Goal: Information Seeking & Learning: Check status

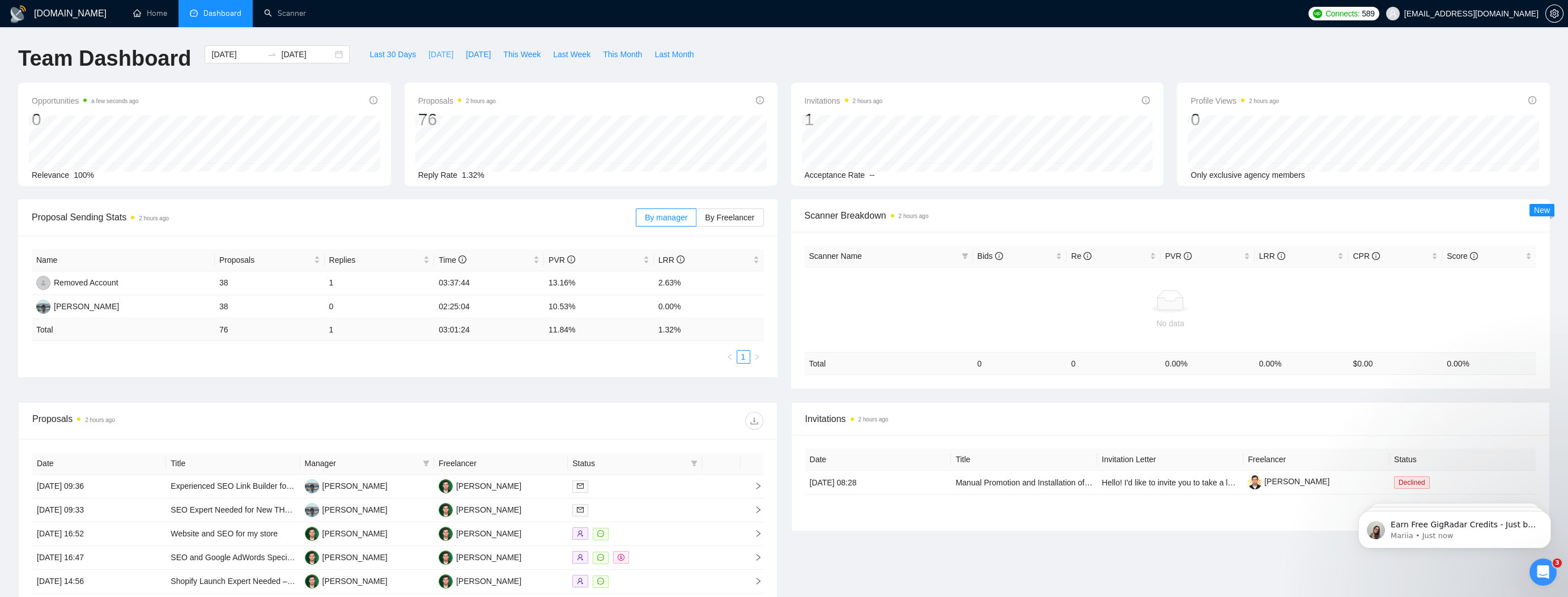
click at [430, 59] on span "[DATE]" at bounding box center [440, 54] width 25 height 12
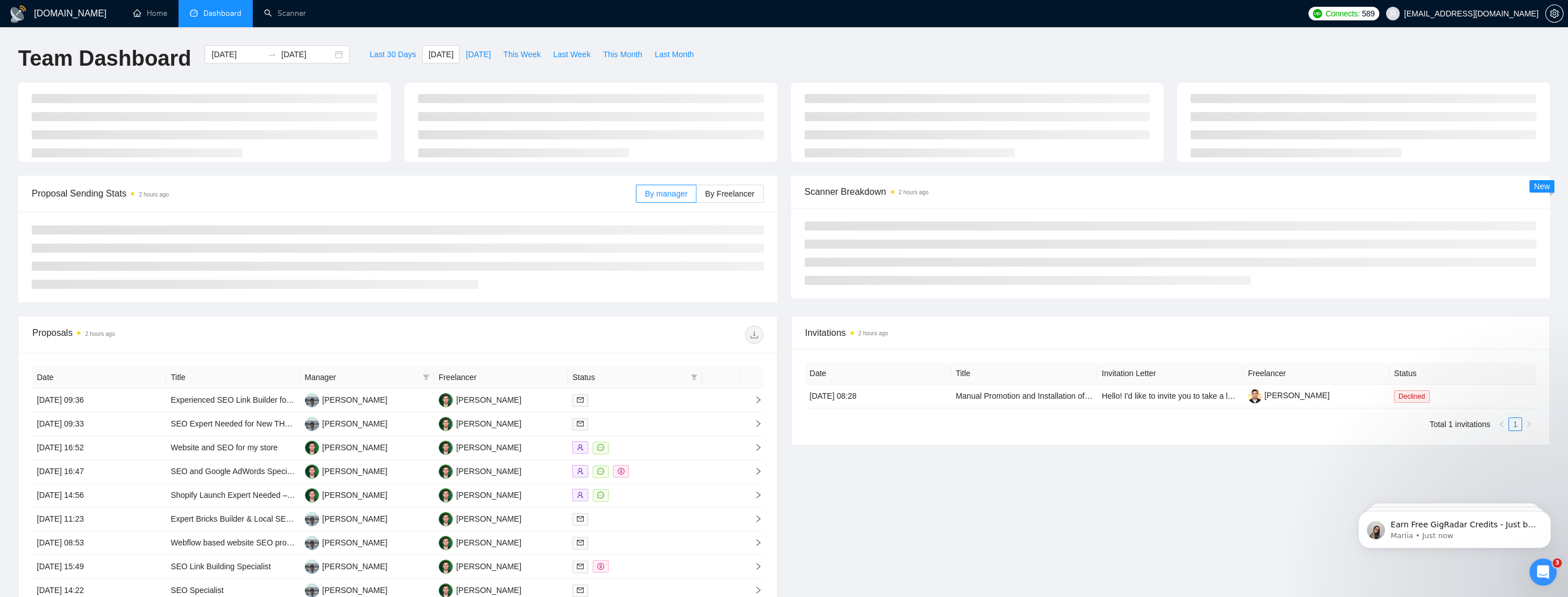
type input "[DATE]"
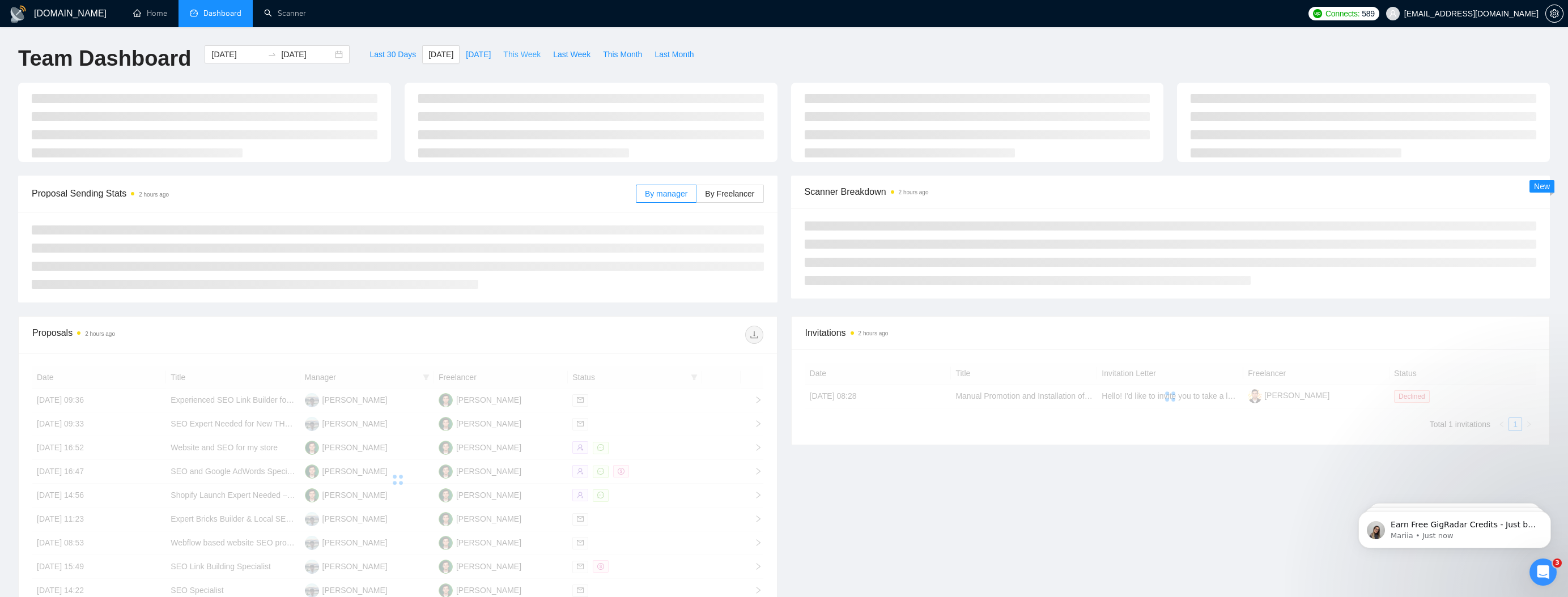
click at [510, 57] on span "This Week" at bounding box center [521, 54] width 37 height 12
type input "[DATE]"
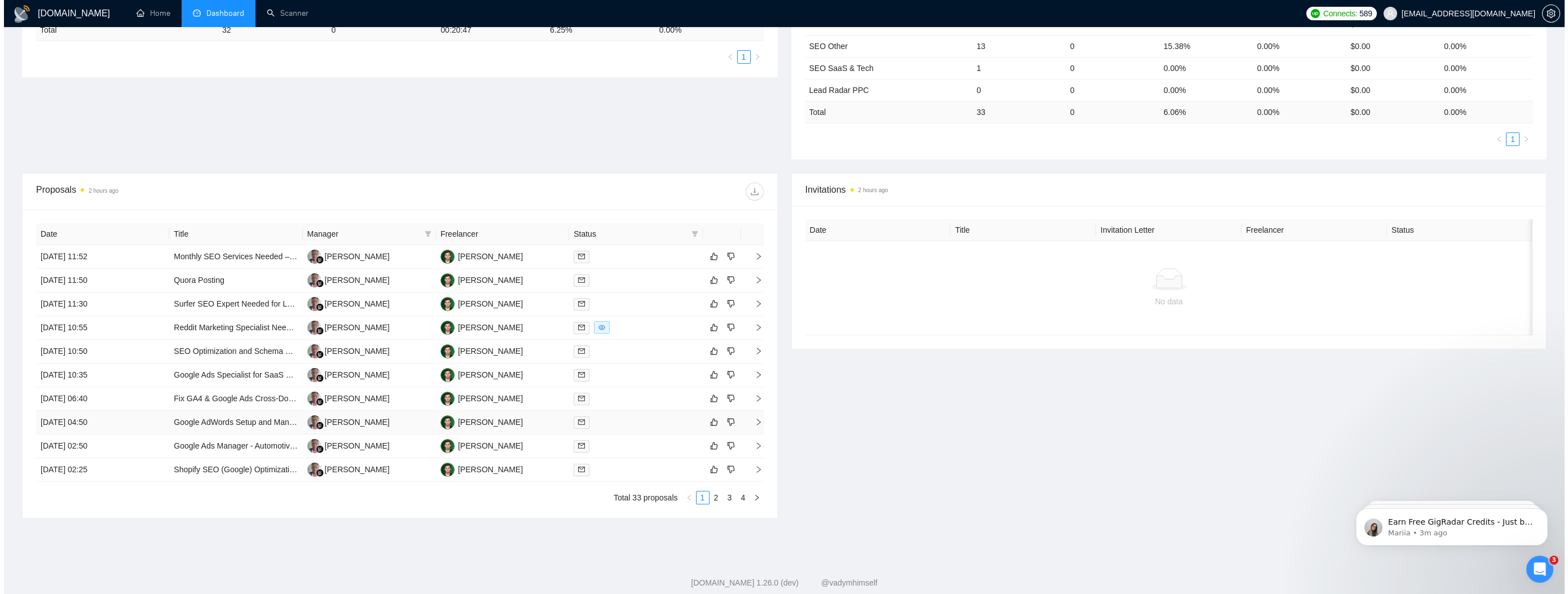
scroll to position [297, 0]
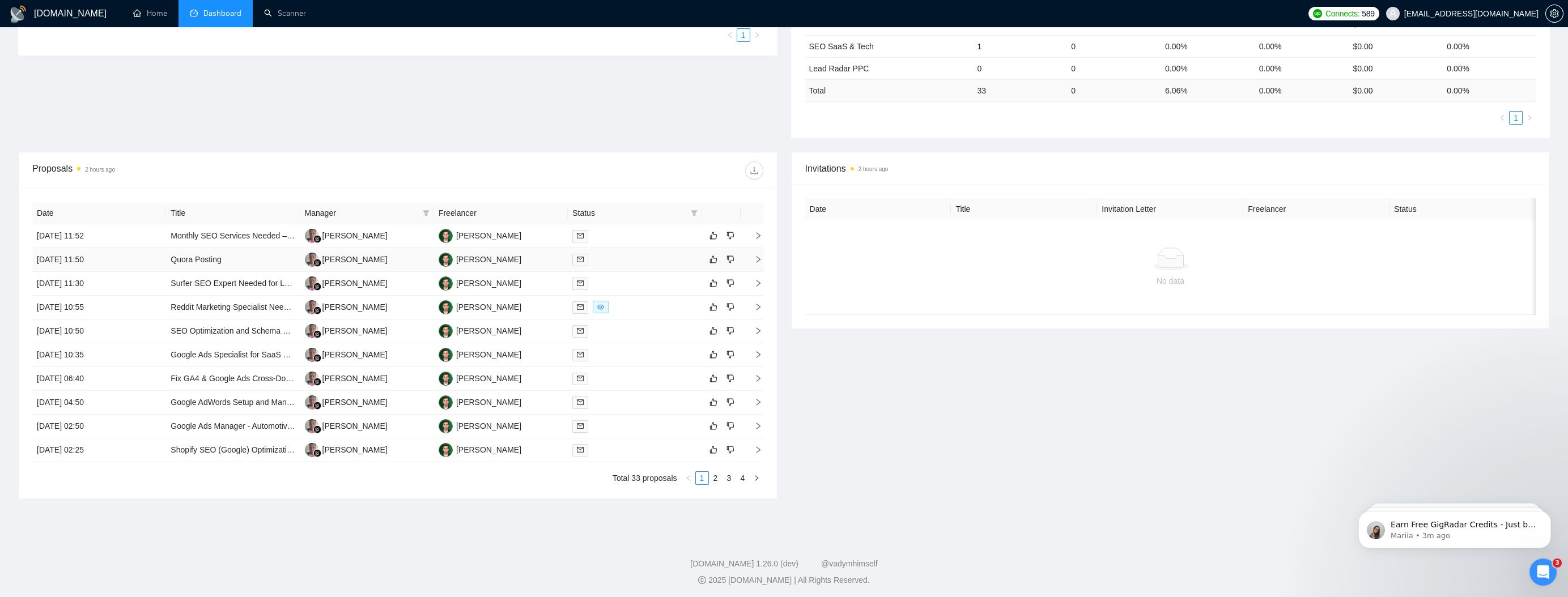
click at [758, 256] on icon "right" at bounding box center [758, 259] width 8 height 8
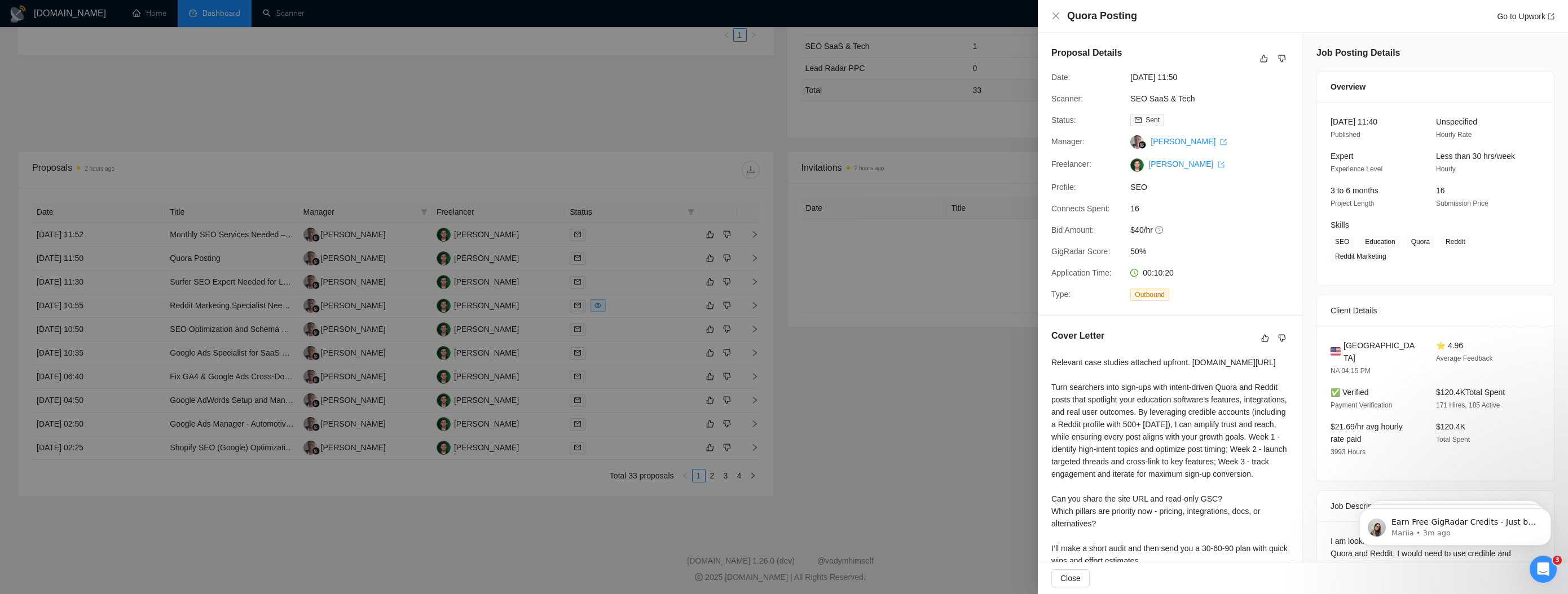
scroll to position [117, 0]
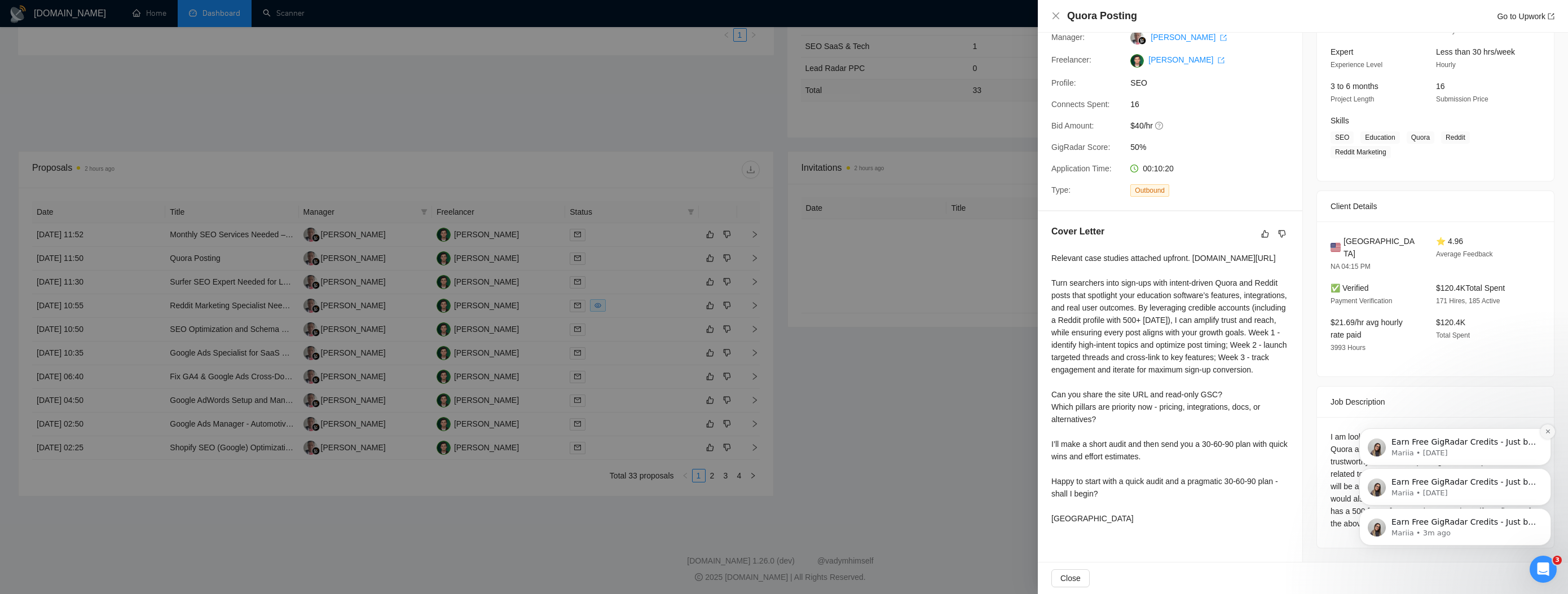
click at [1545, 433] on icon "Dismiss notification" at bounding box center [1548, 432] width 6 height 6
click at [1549, 473] on icon "Dismiss notification" at bounding box center [1548, 471] width 6 height 6
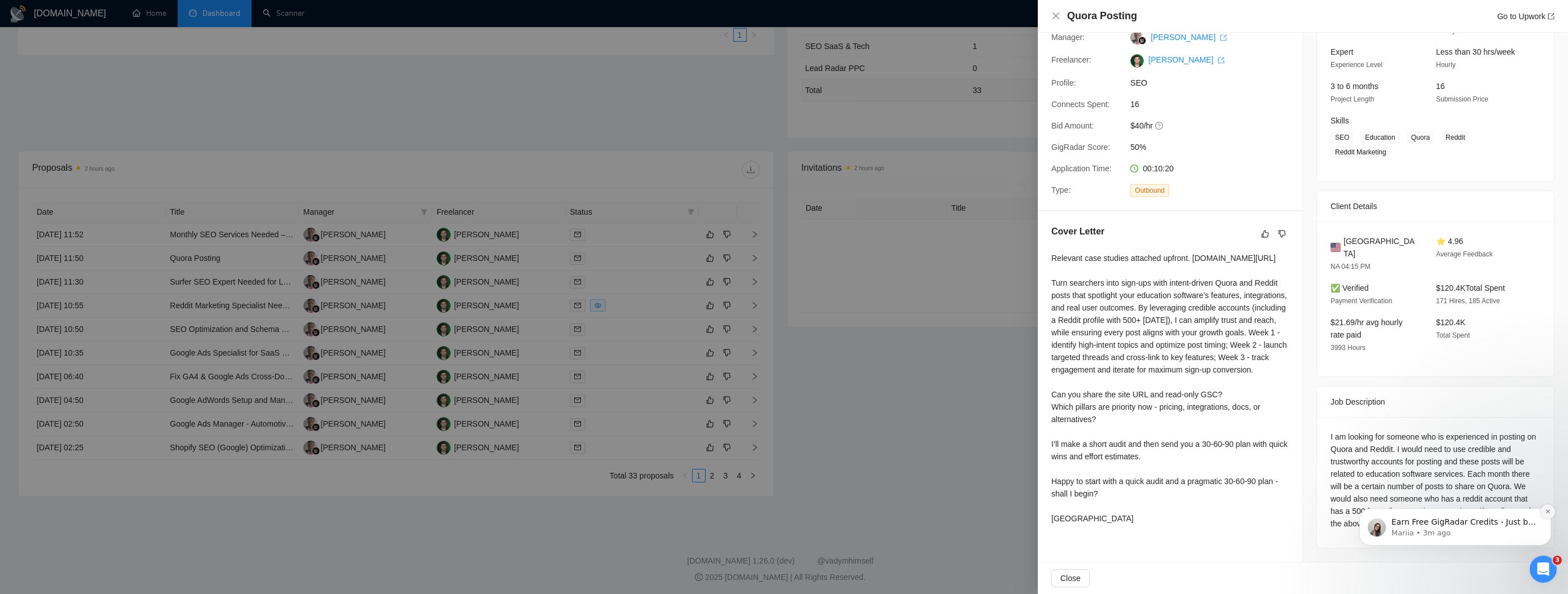
click at [1546, 511] on icon "Dismiss notification" at bounding box center [1548, 511] width 6 height 6
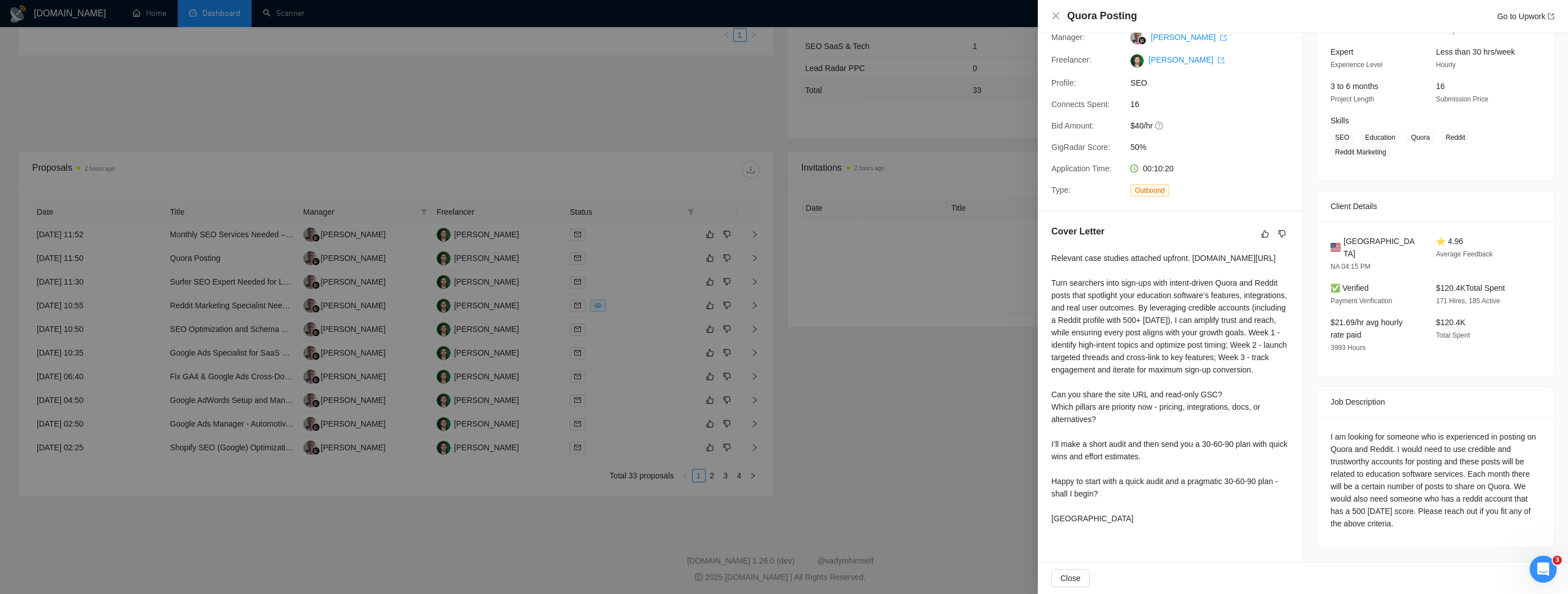
scroll to position [81, 0]
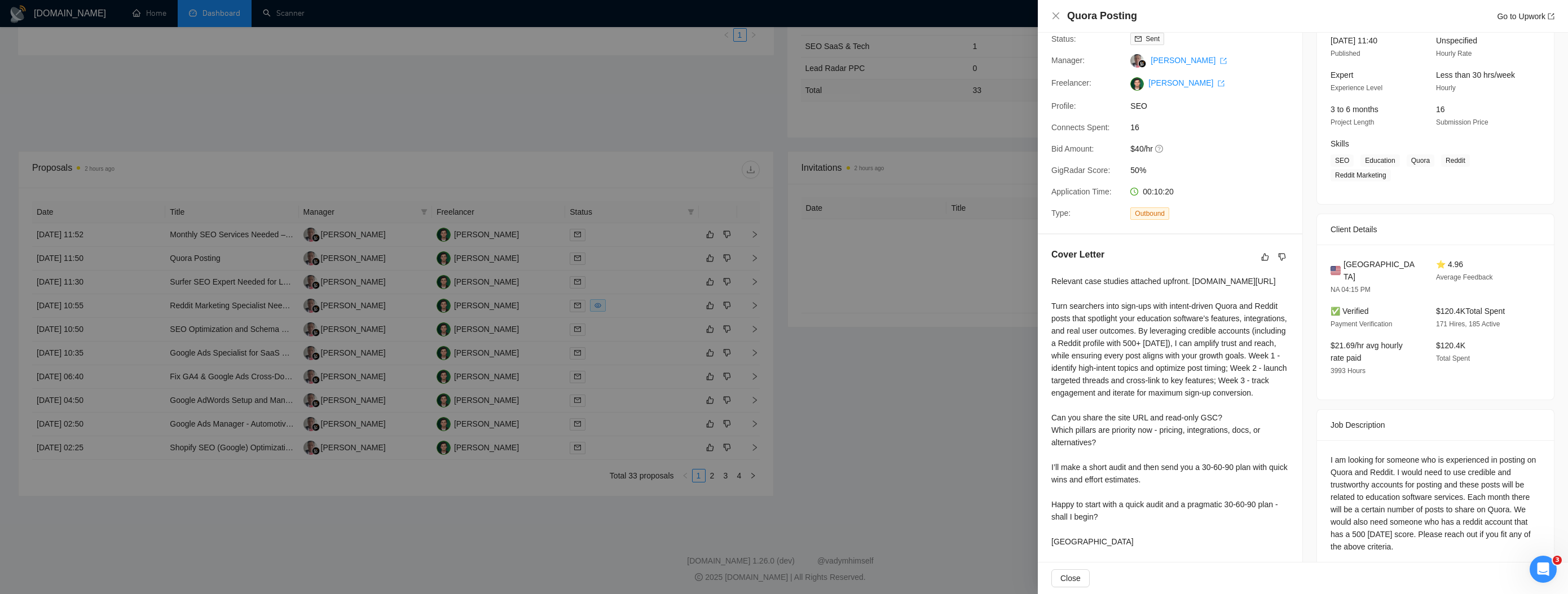
click at [762, 373] on div at bounding box center [784, 297] width 1568 height 594
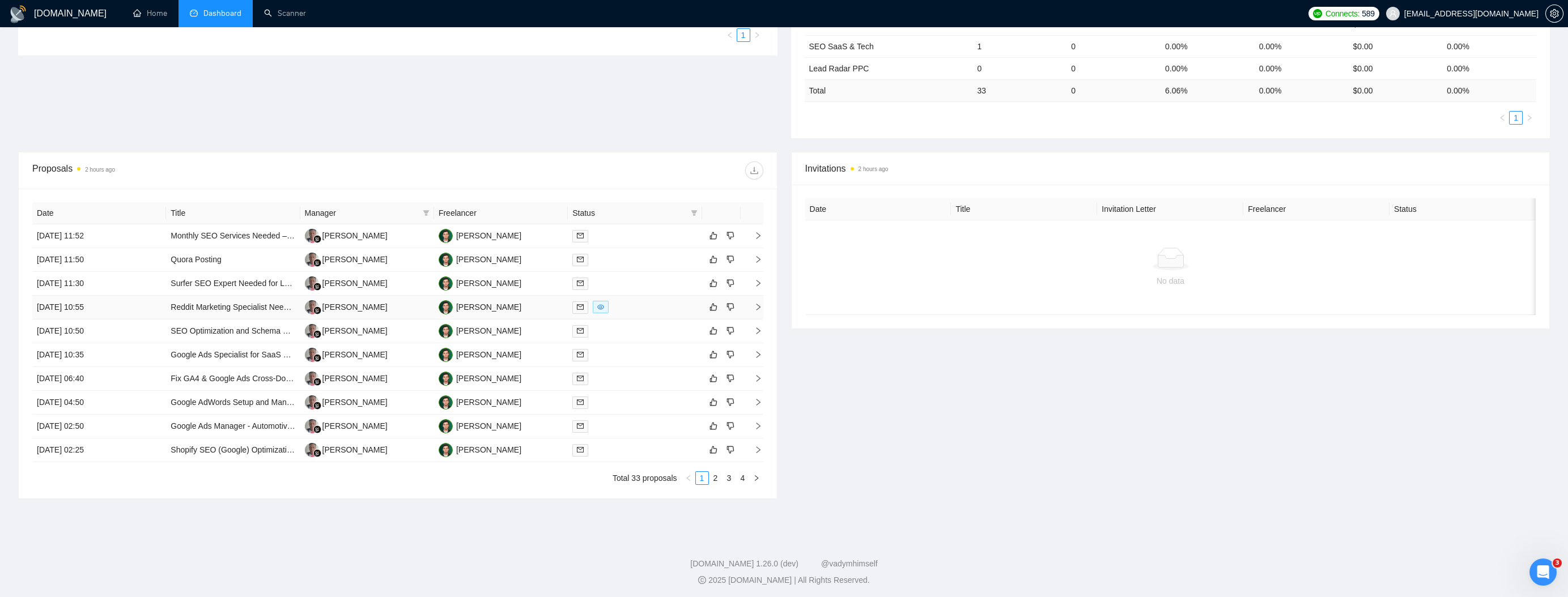
click at [756, 303] on icon "right" at bounding box center [758, 307] width 8 height 8
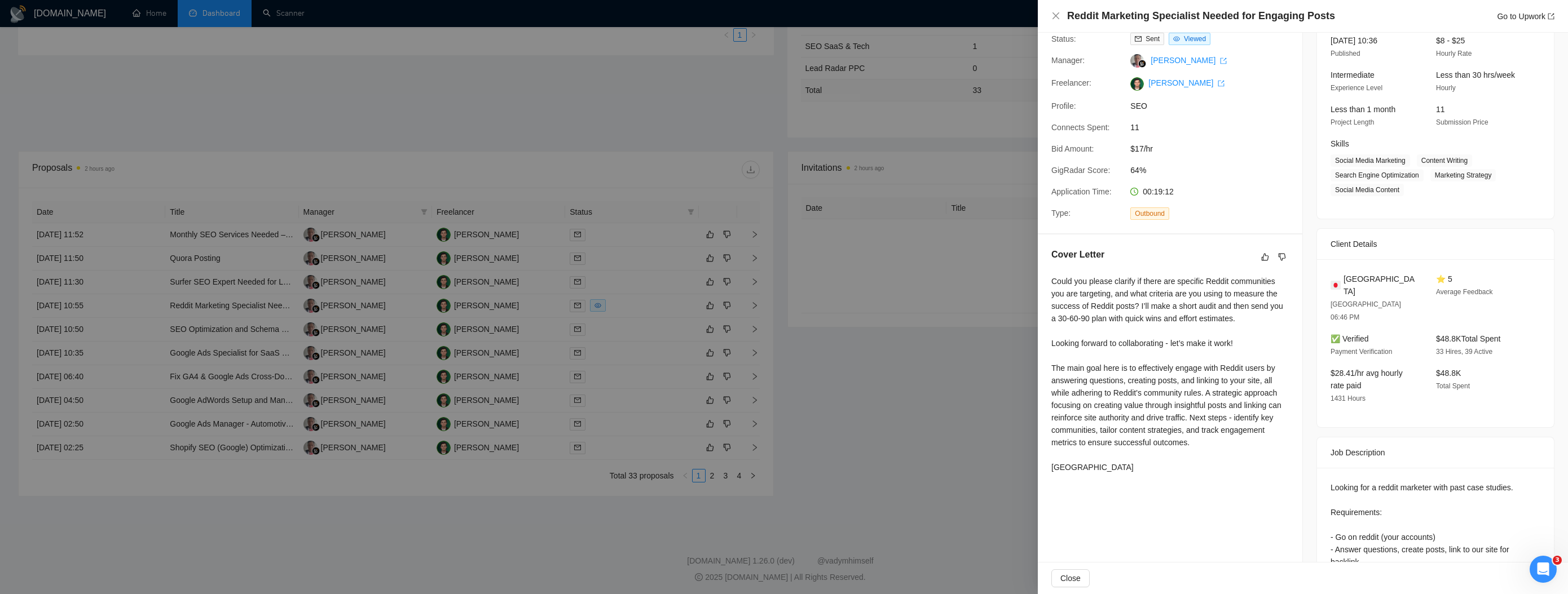
scroll to position [0, 0]
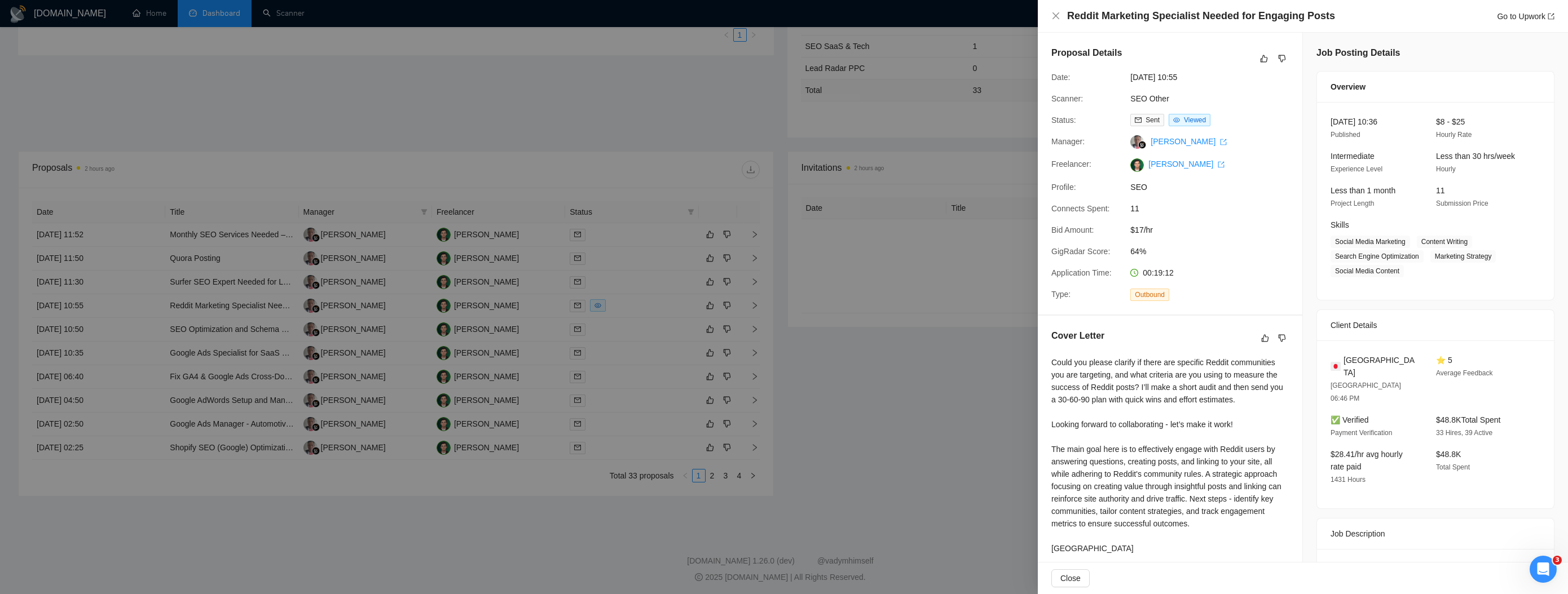
click at [410, 255] on div at bounding box center [784, 297] width 1568 height 594
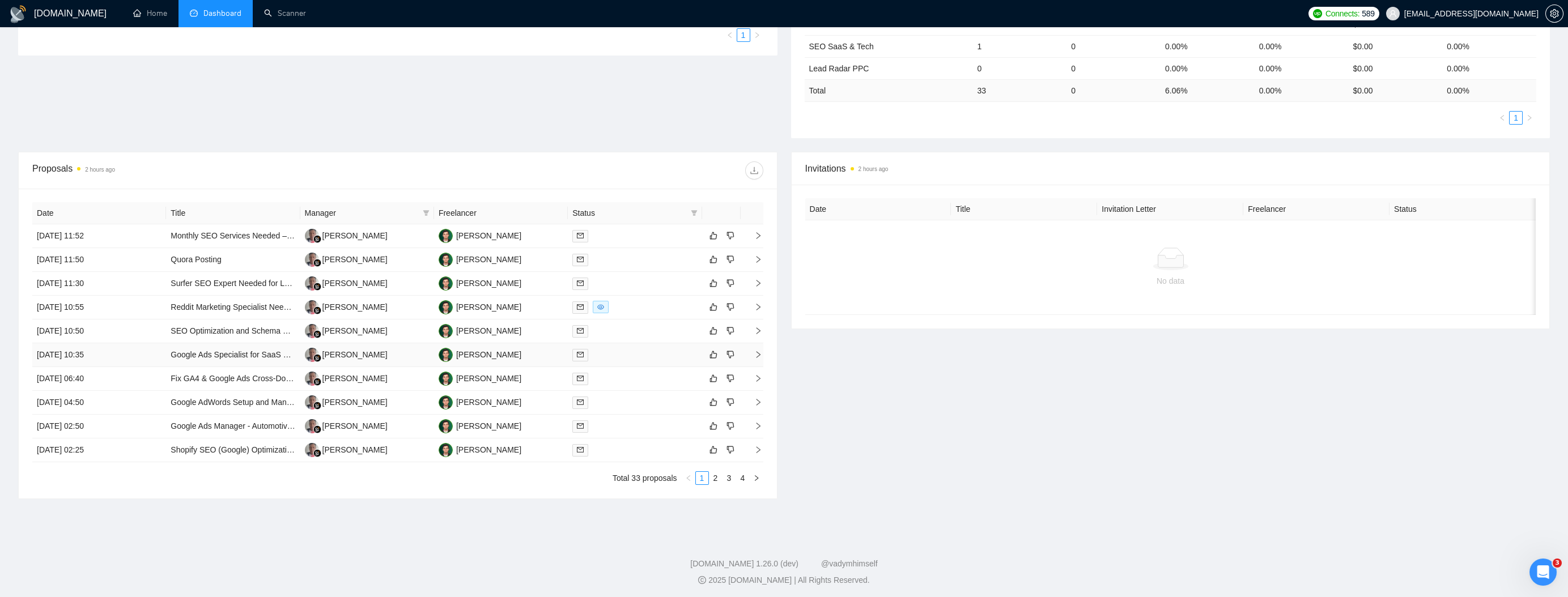
click at [760, 353] on icon "right" at bounding box center [758, 354] width 8 height 8
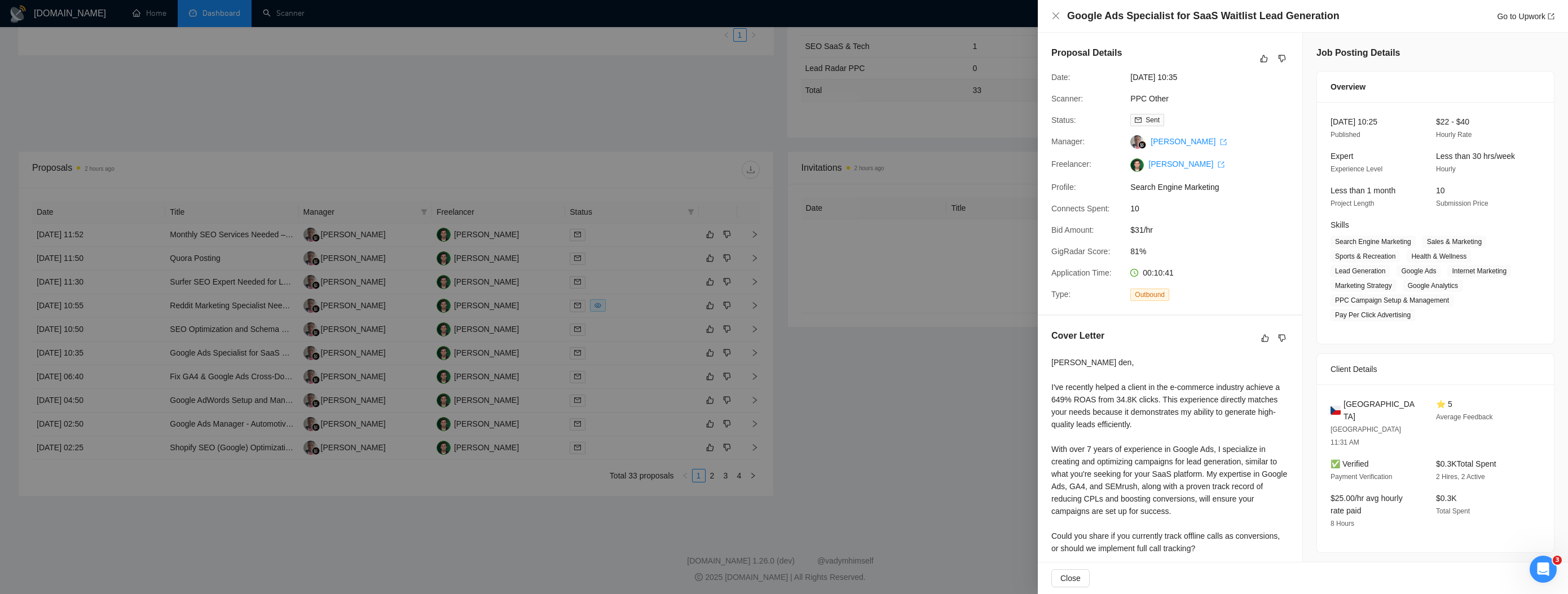
click at [919, 306] on div at bounding box center [784, 297] width 1568 height 594
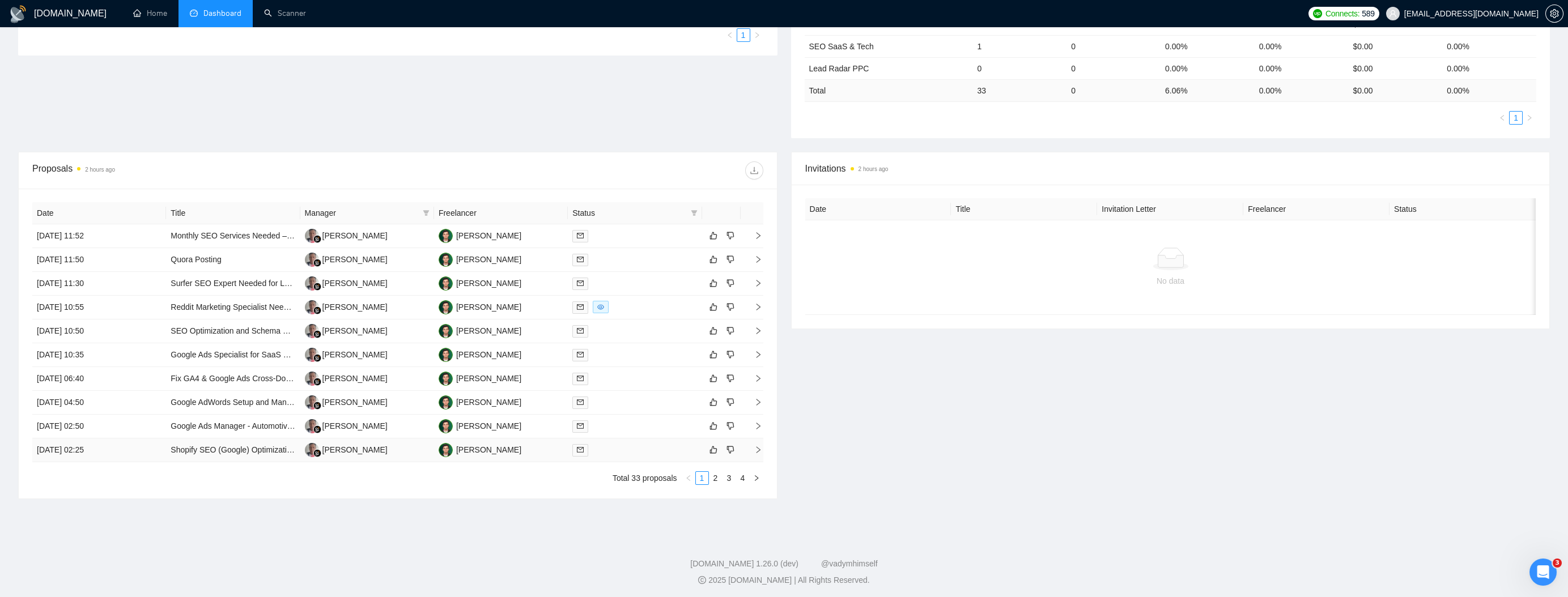
click at [756, 448] on icon "right" at bounding box center [758, 450] width 8 height 8
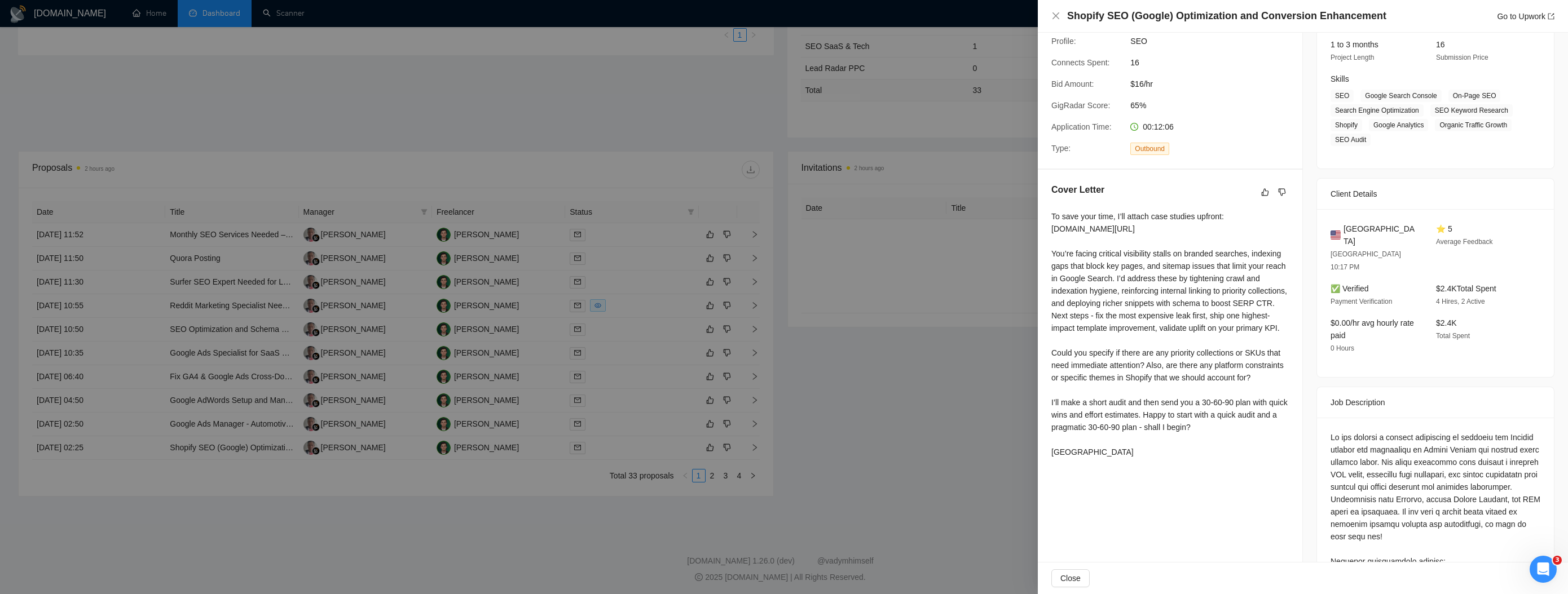
scroll to position [149, 0]
click at [1162, 226] on div "To save your time, I’ll attach case studies upfront: [DOMAIN_NAME][URL] You’re …" at bounding box center [1170, 330] width 238 height 248
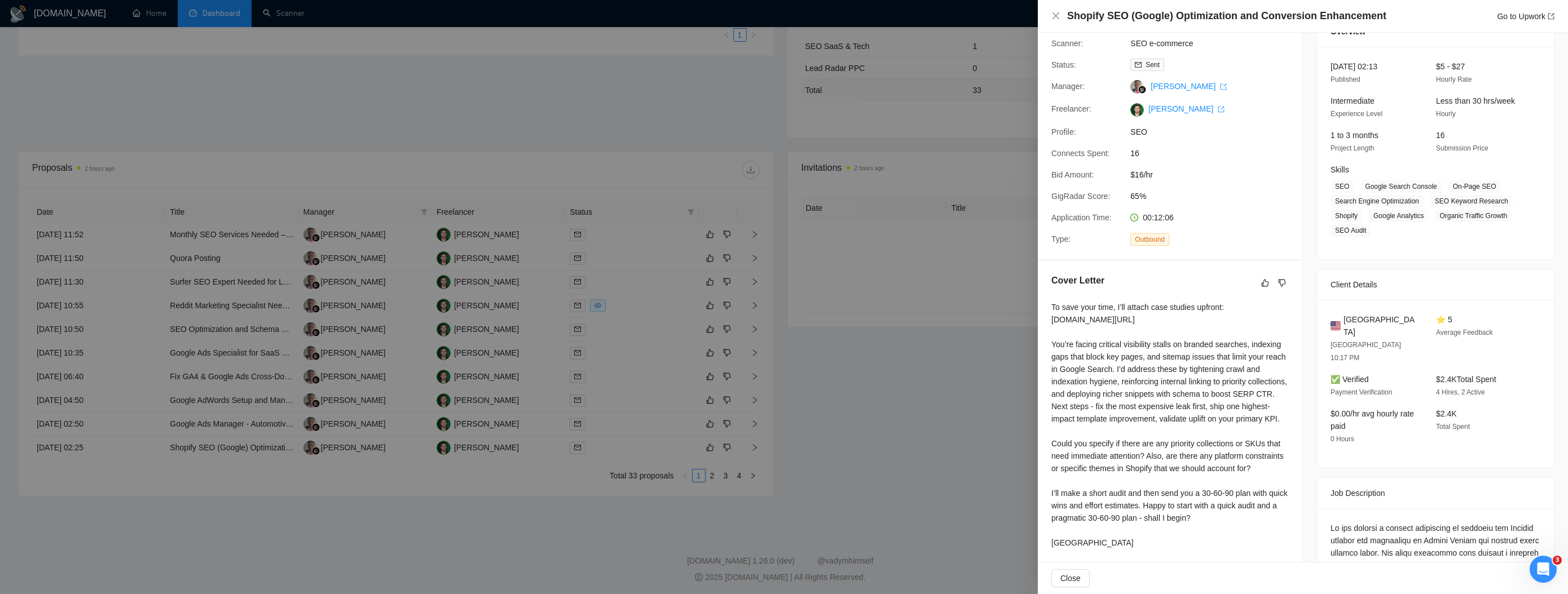
scroll to position [71, 0]
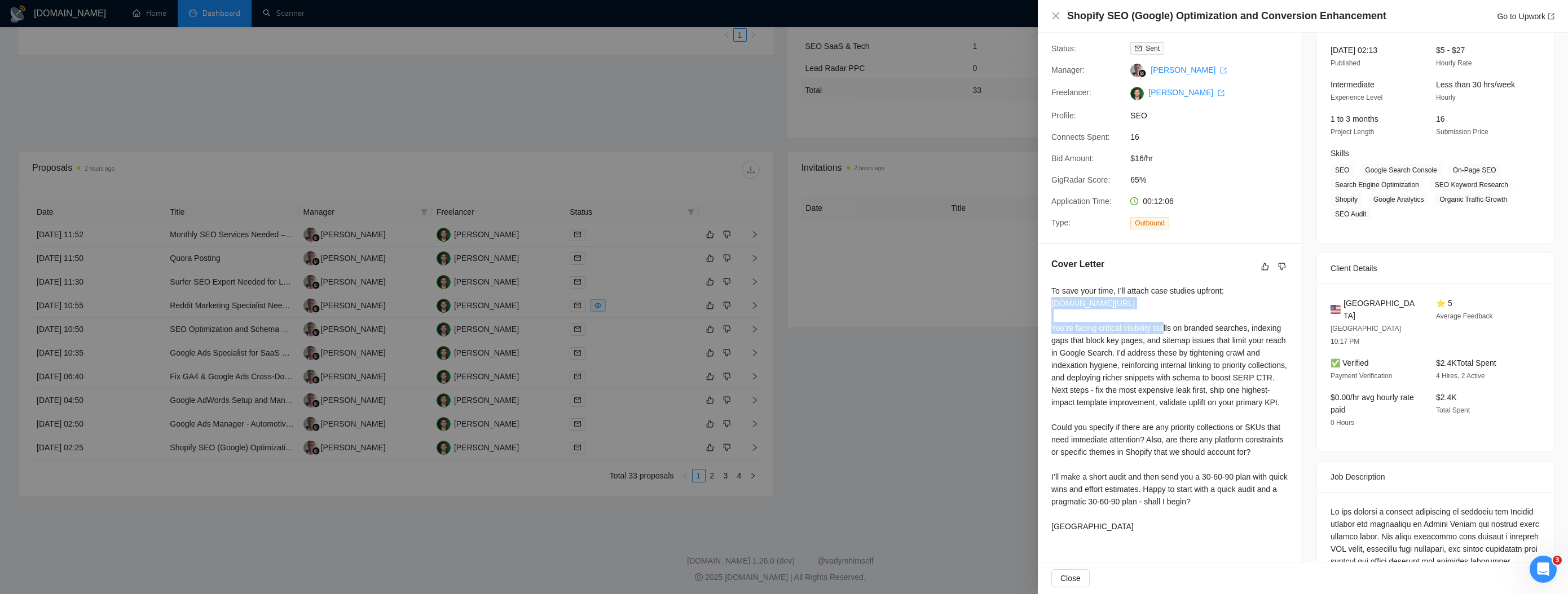
drag, startPoint x: 1061, startPoint y: 313, endPoint x: 1040, endPoint y: 303, distance: 23.3
click at [1040, 303] on div "Cover Letter To save your time, I’ll attach case studies upfront: [DOMAIN_NAME]…" at bounding box center [1170, 397] width 265 height 306
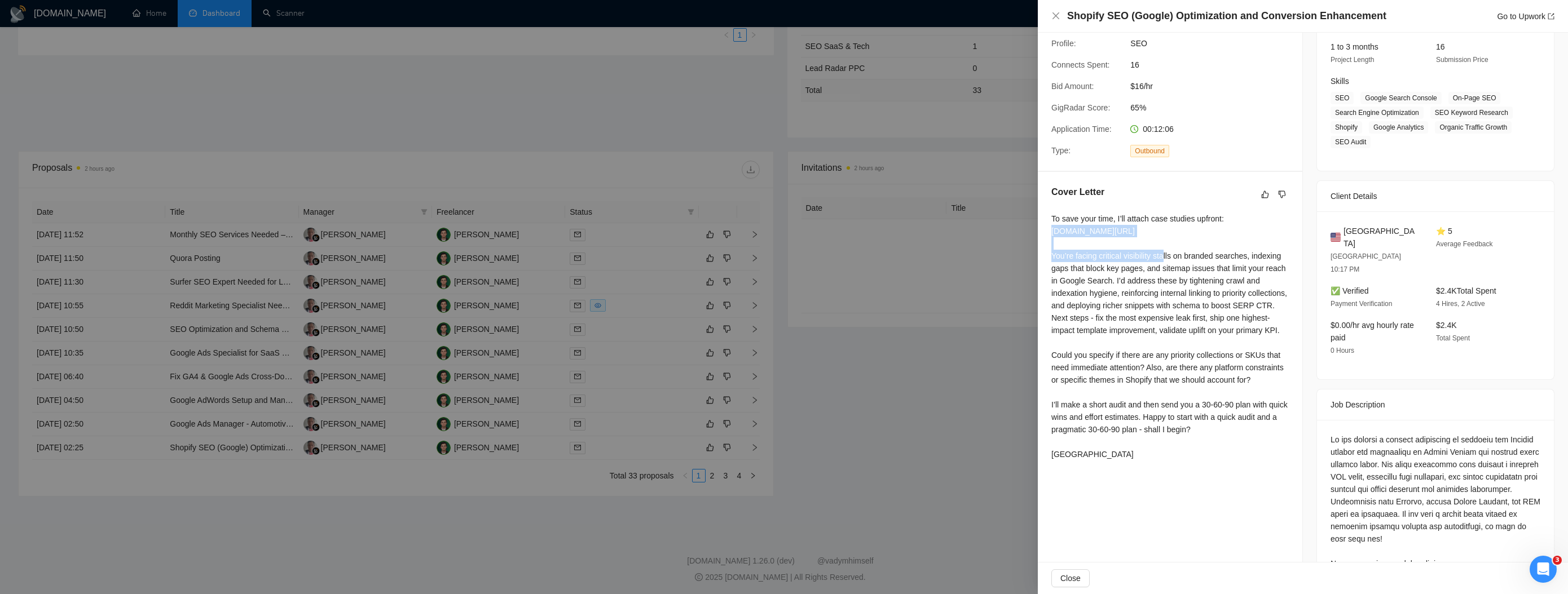
scroll to position [158, 0]
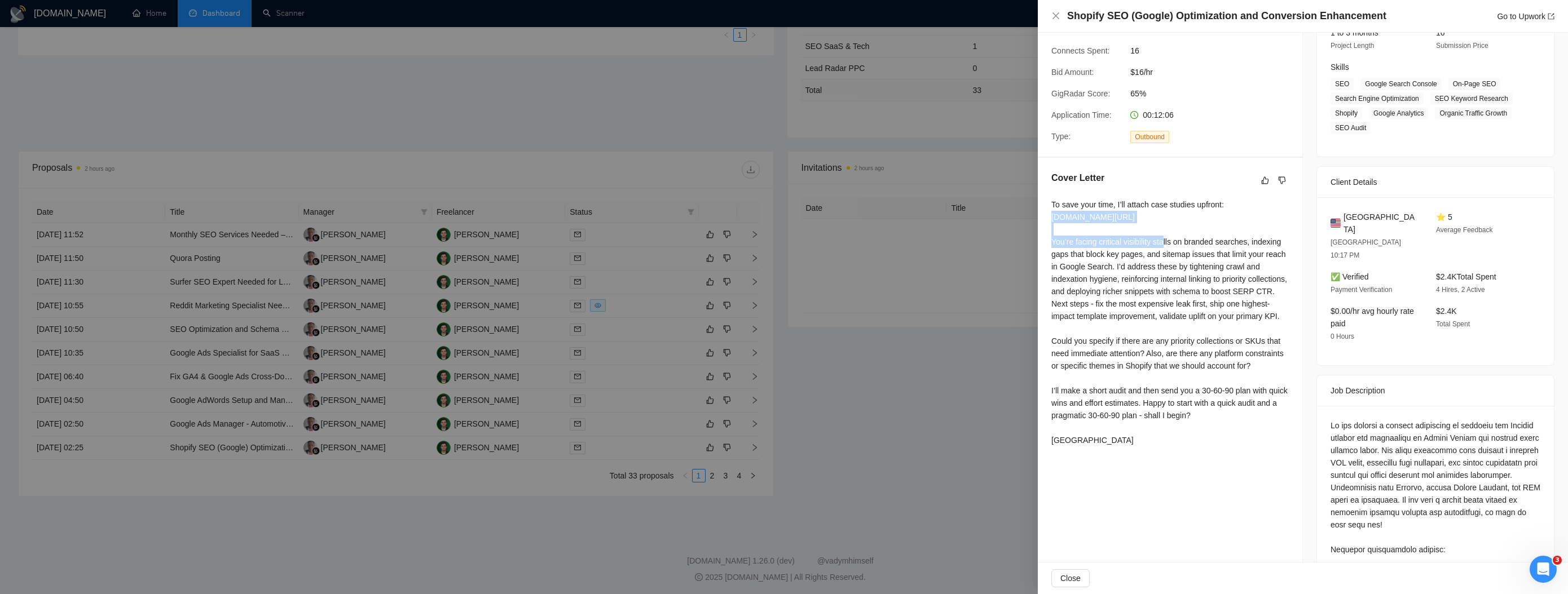
copy div "[DOMAIN_NAME][URL]"
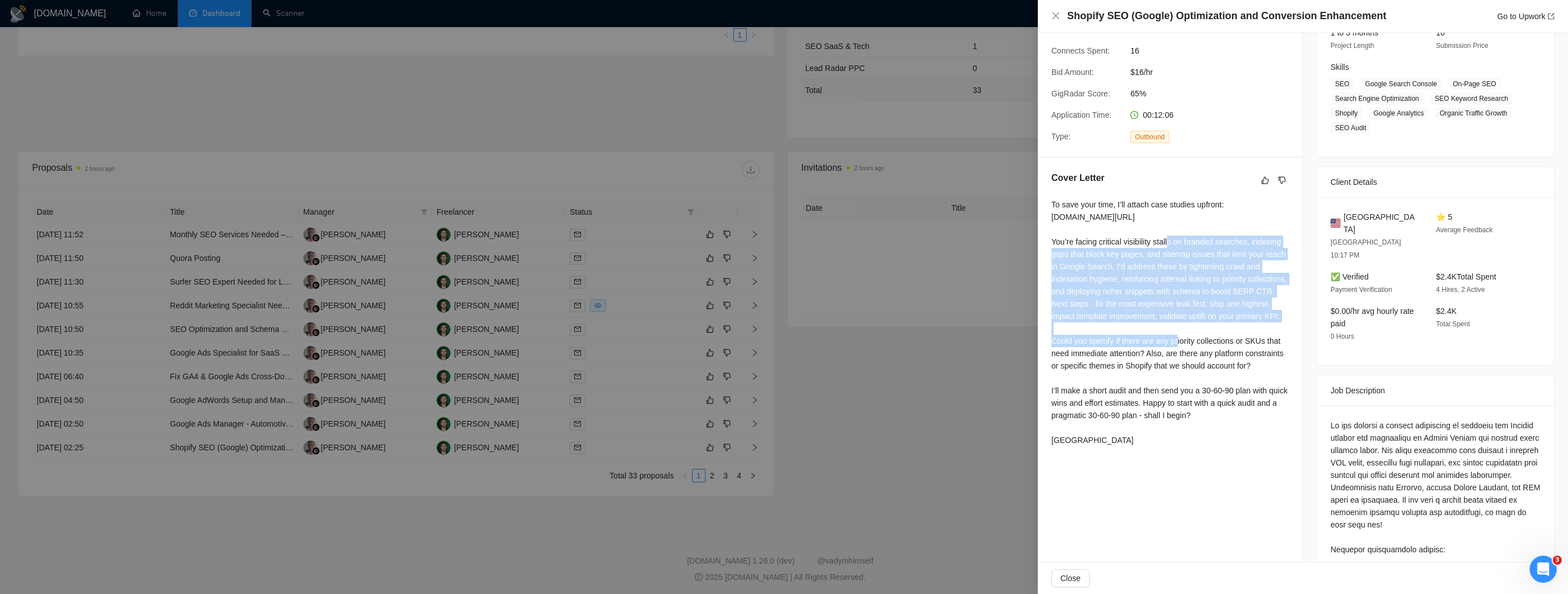
drag, startPoint x: 1049, startPoint y: 251, endPoint x: 1119, endPoint y: 340, distance: 113.2
click at [1119, 340] on div "Cover Letter To save your time, I’ll attach case studies upfront: [DOMAIN_NAME]…" at bounding box center [1170, 311] width 265 height 306
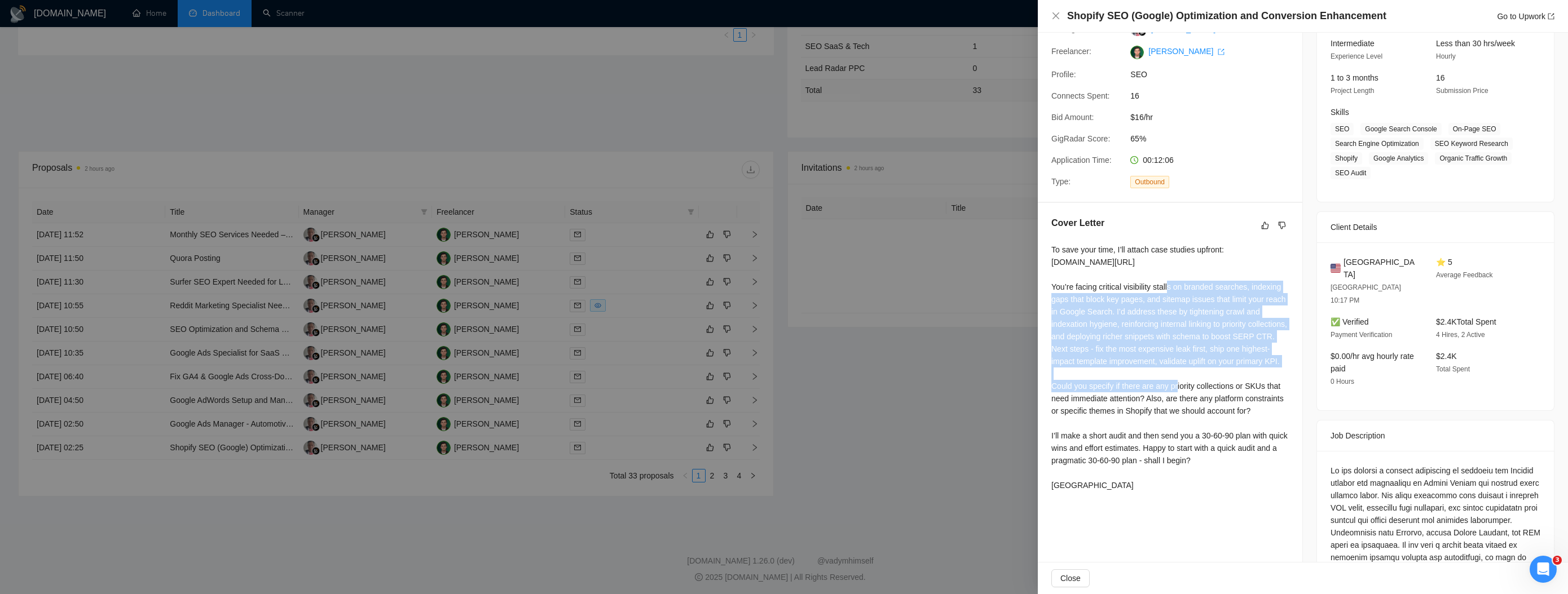
scroll to position [56, 0]
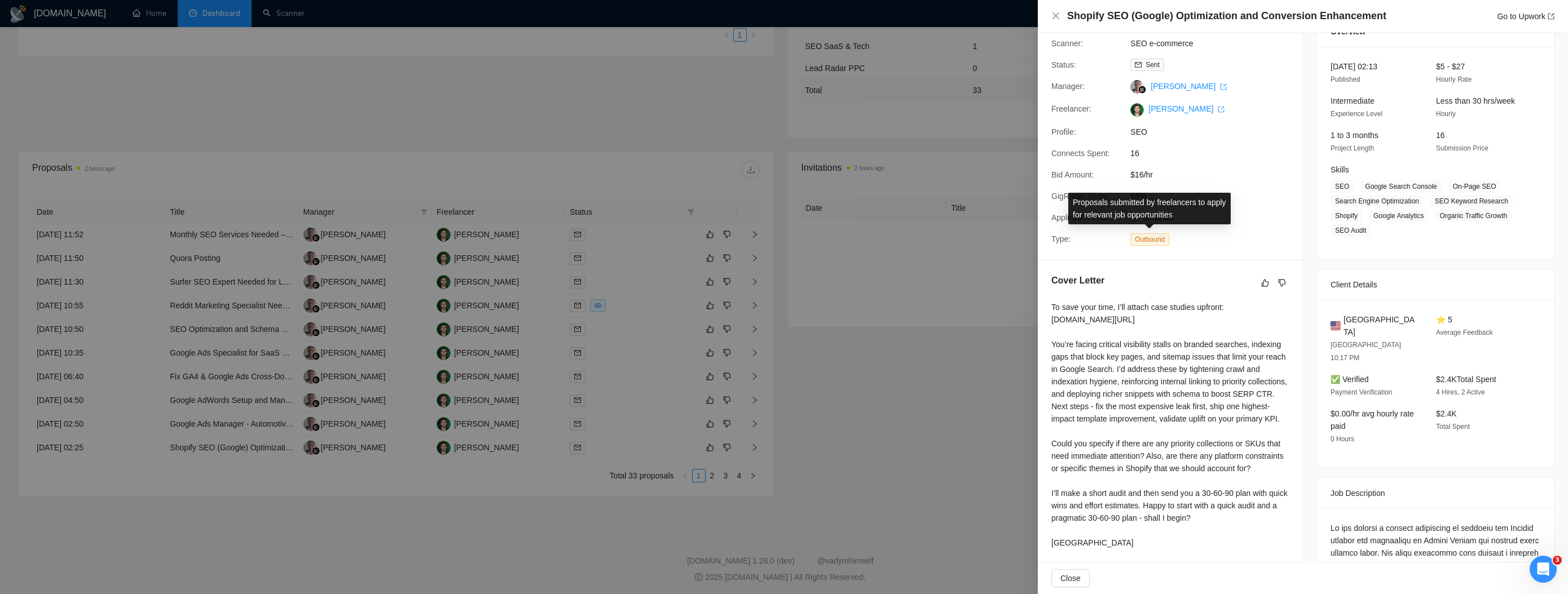
click at [1156, 239] on span "Outbound" at bounding box center [1149, 239] width 39 height 12
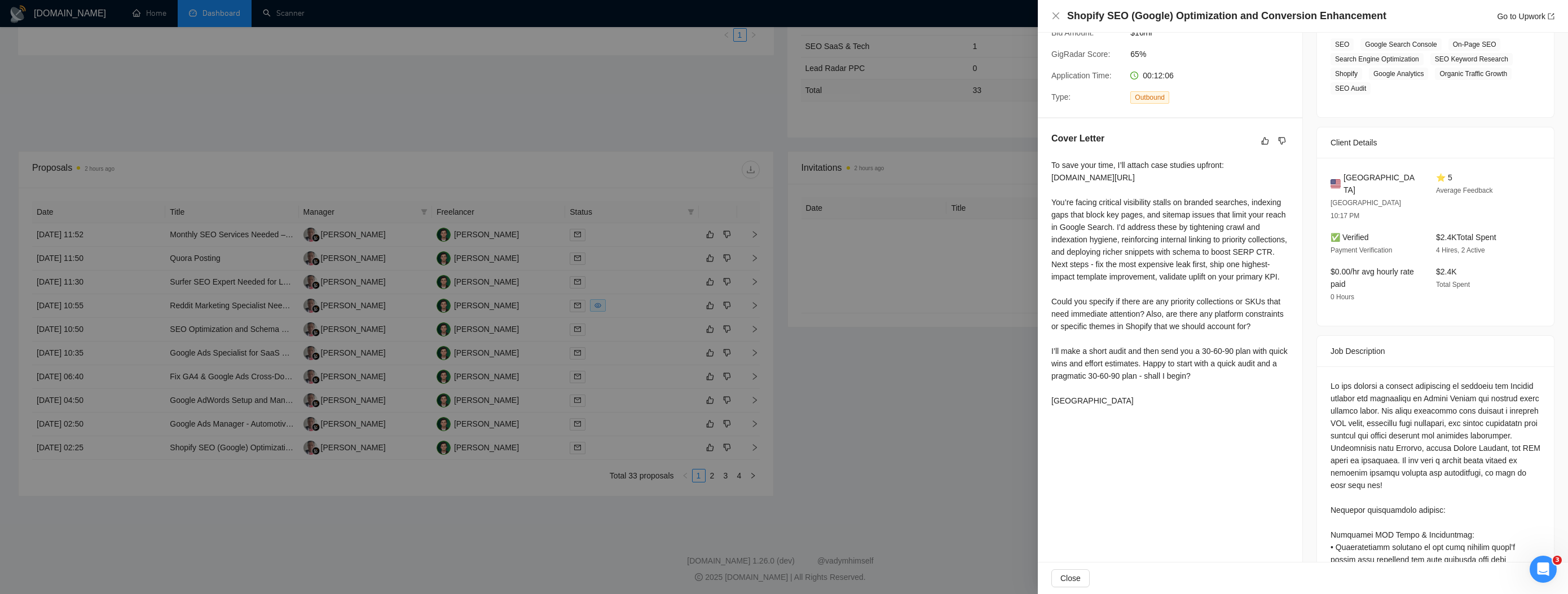
scroll to position [224, 0]
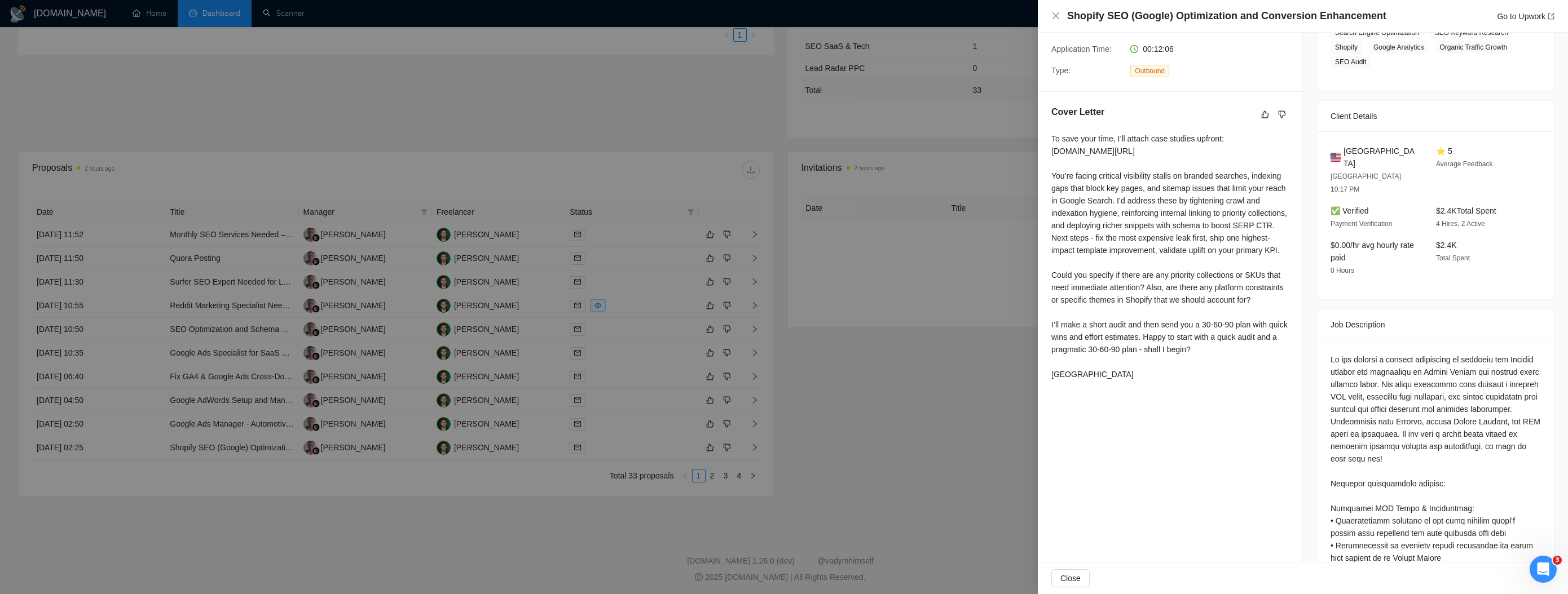
click at [500, 257] on div at bounding box center [784, 297] width 1568 height 594
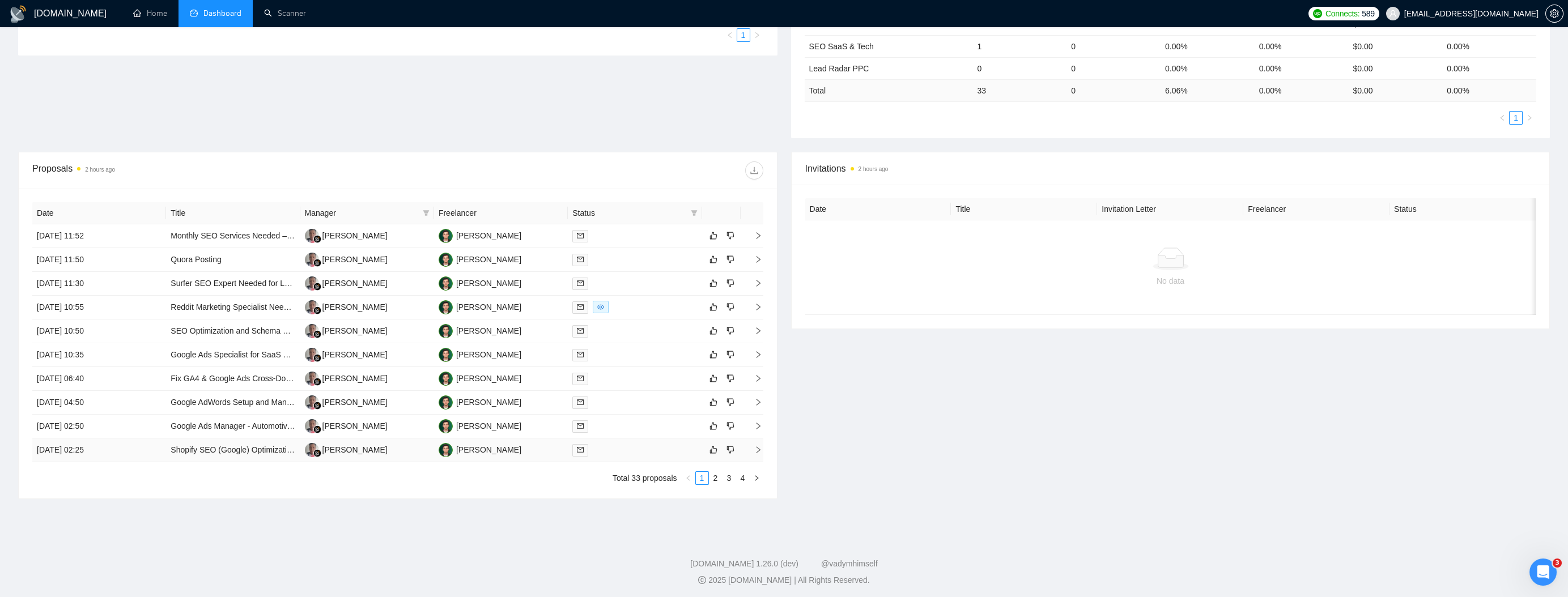
click at [756, 448] on icon "right" at bounding box center [758, 450] width 8 height 8
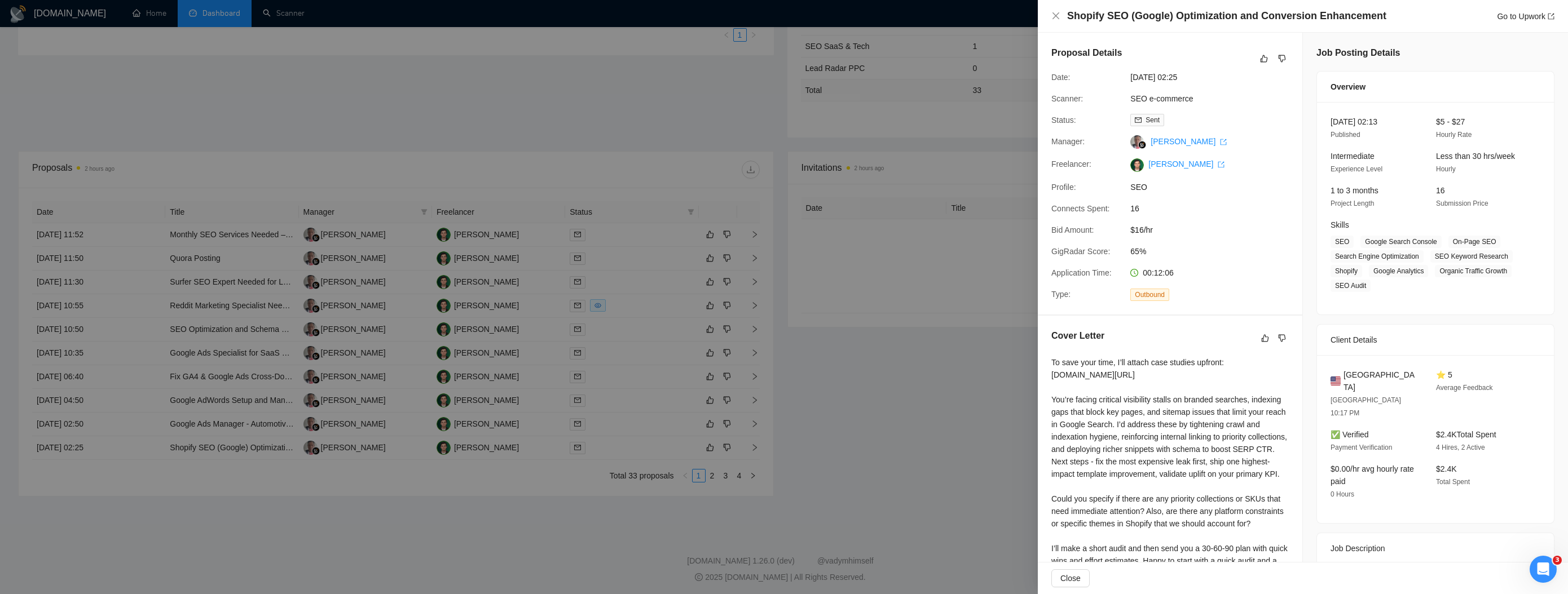
scroll to position [2, 0]
click at [901, 340] on div at bounding box center [784, 297] width 1568 height 594
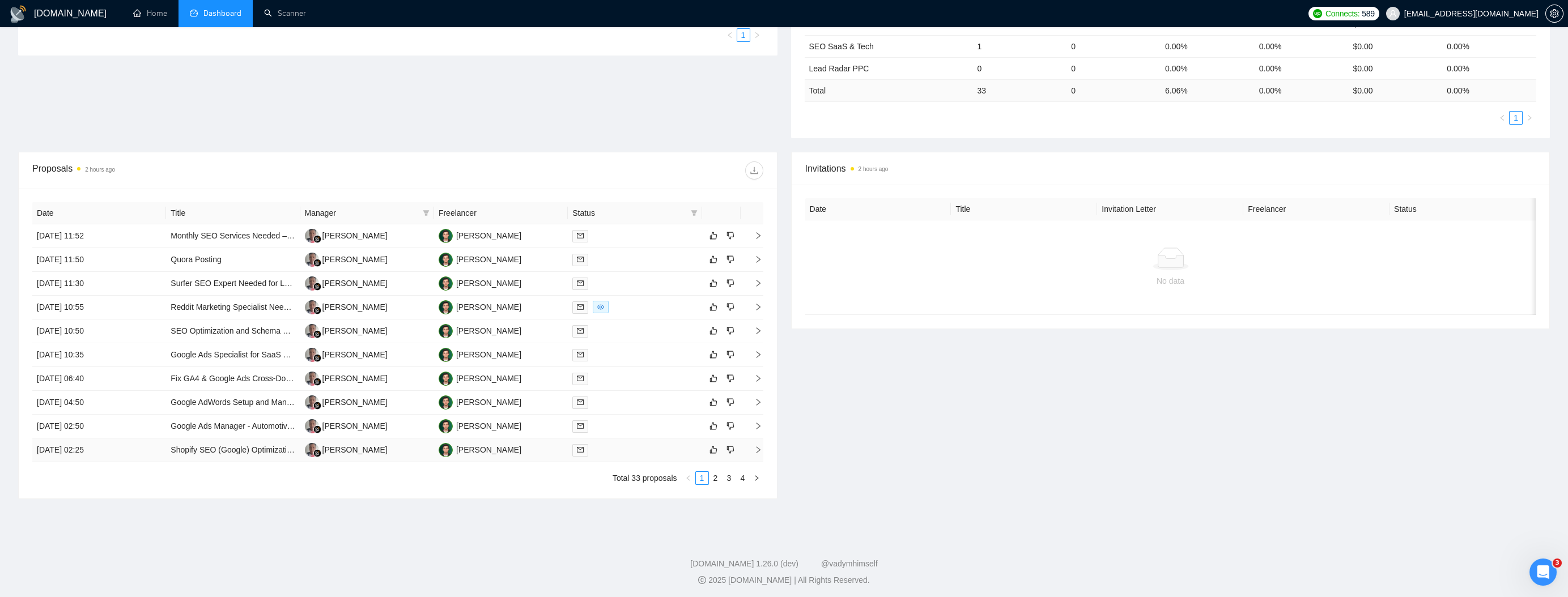
click at [755, 449] on icon "right" at bounding box center [758, 450] width 8 height 8
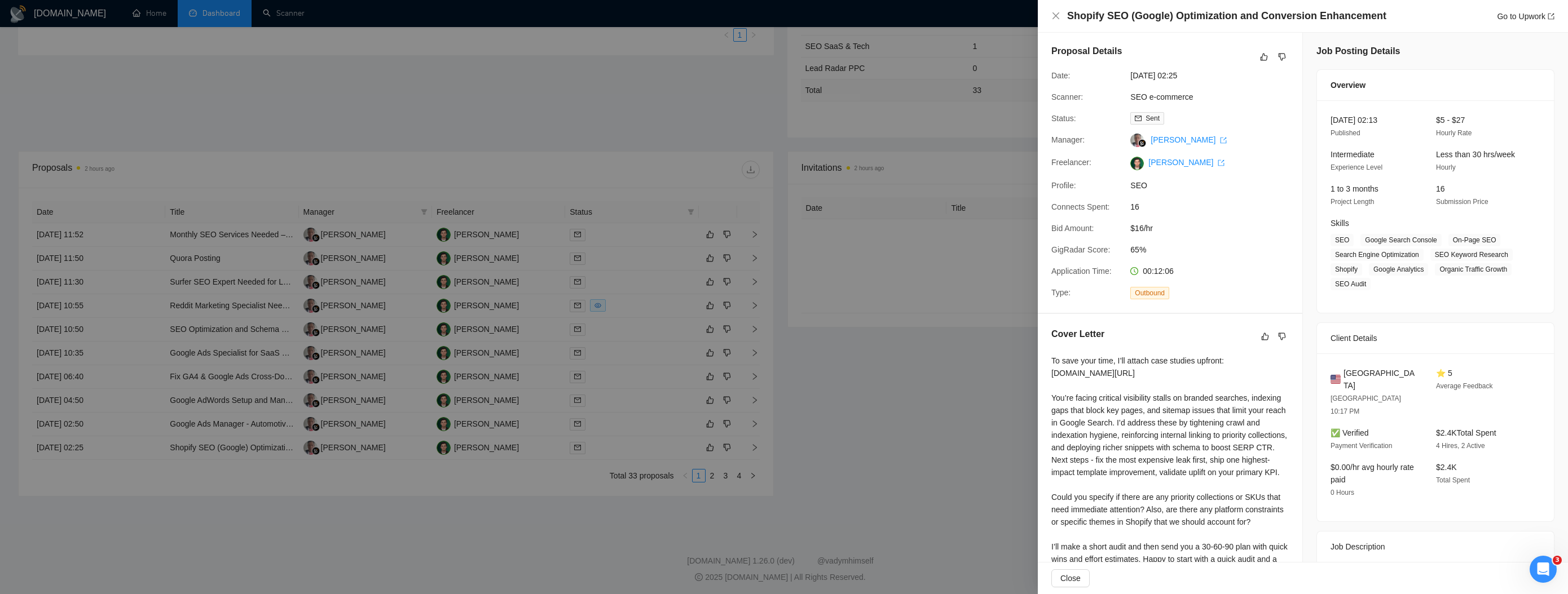
click at [783, 415] on div at bounding box center [784, 297] width 1568 height 594
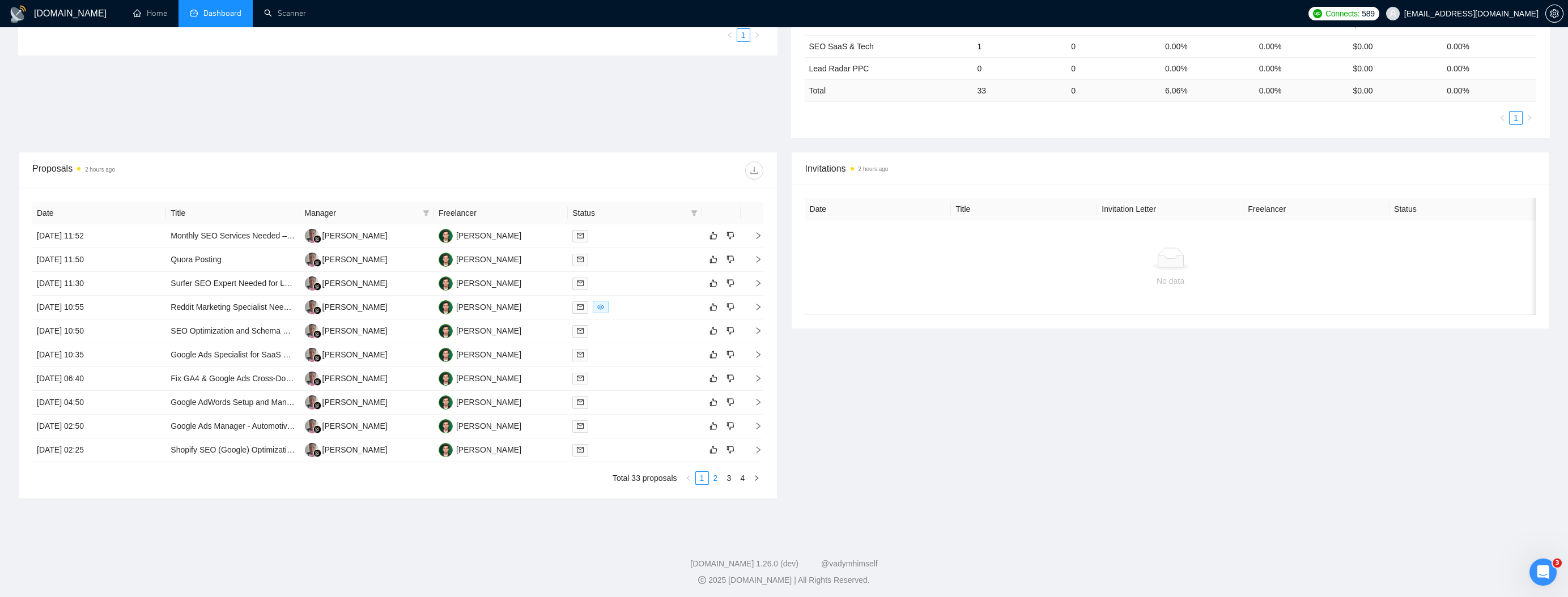
click at [715, 476] on link "2" at bounding box center [715, 478] width 12 height 12
click at [757, 231] on icon "right" at bounding box center [758, 235] width 8 height 8
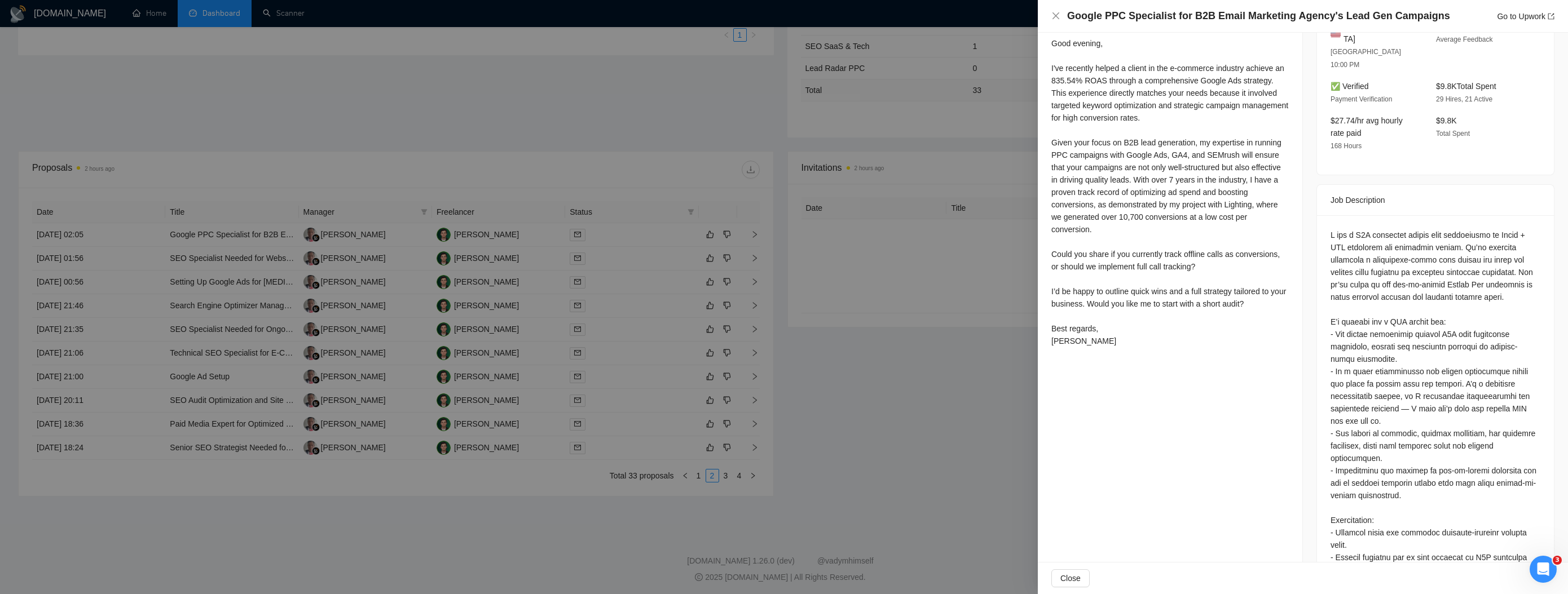
scroll to position [319, 0]
click at [1001, 117] on div at bounding box center [784, 297] width 1568 height 594
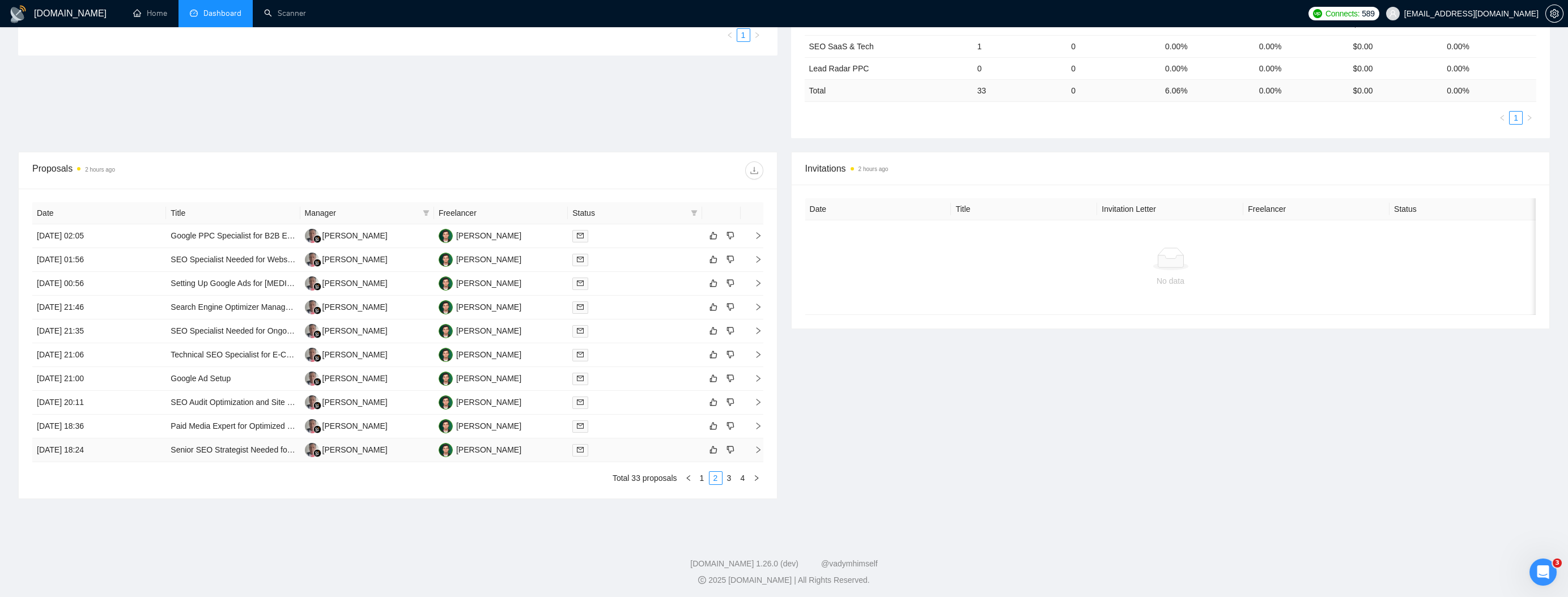
click at [755, 446] on icon "right" at bounding box center [758, 450] width 8 height 8
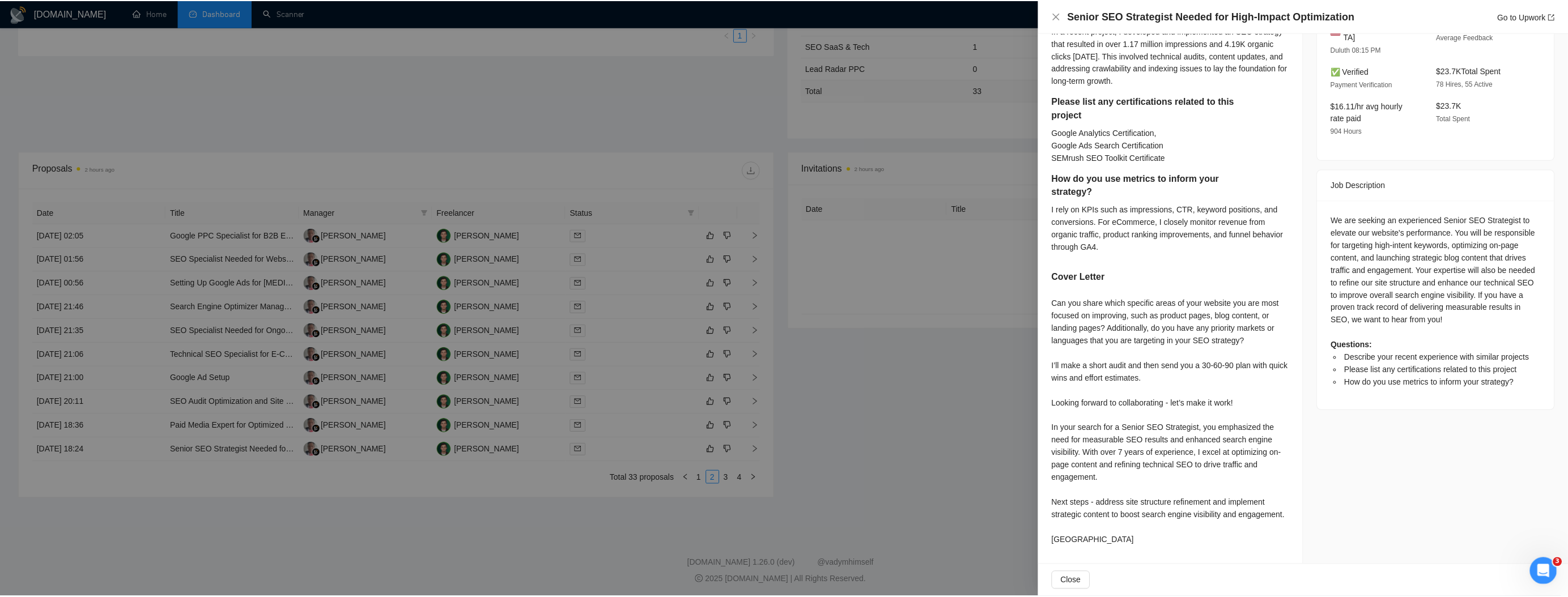
scroll to position [342, 0]
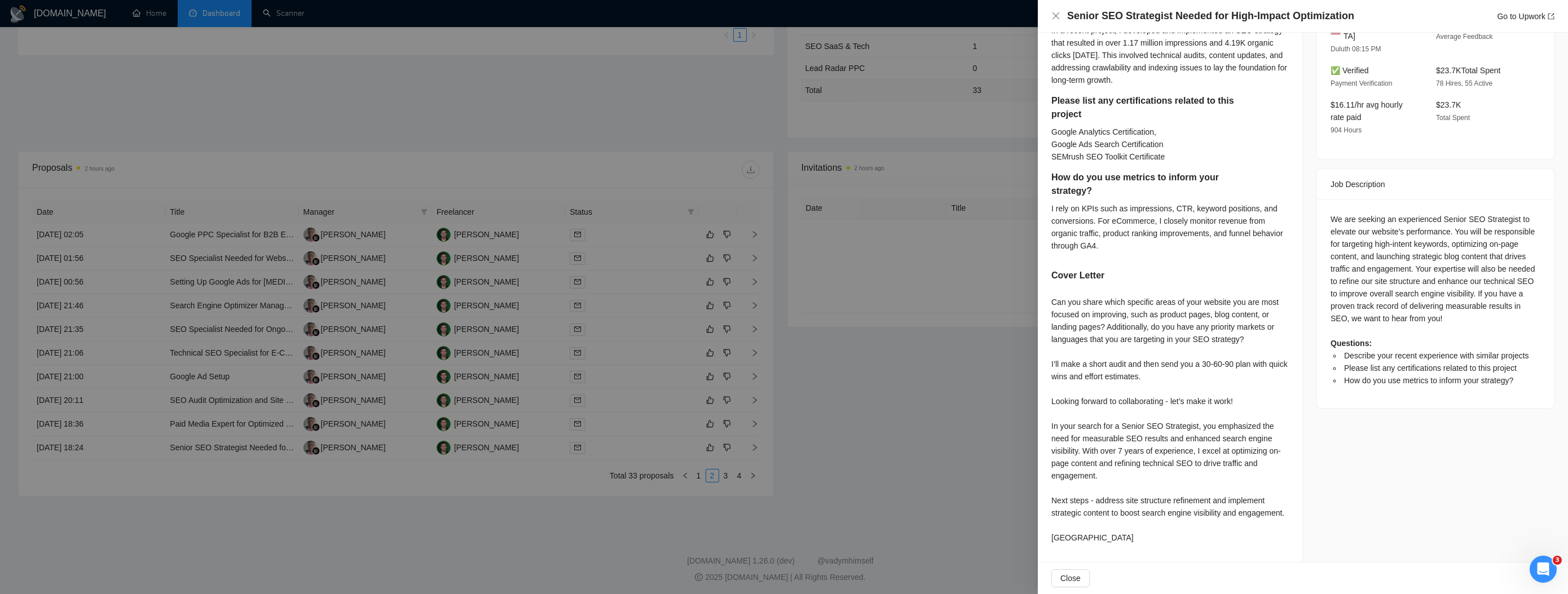
click at [930, 315] on div at bounding box center [784, 297] width 1568 height 594
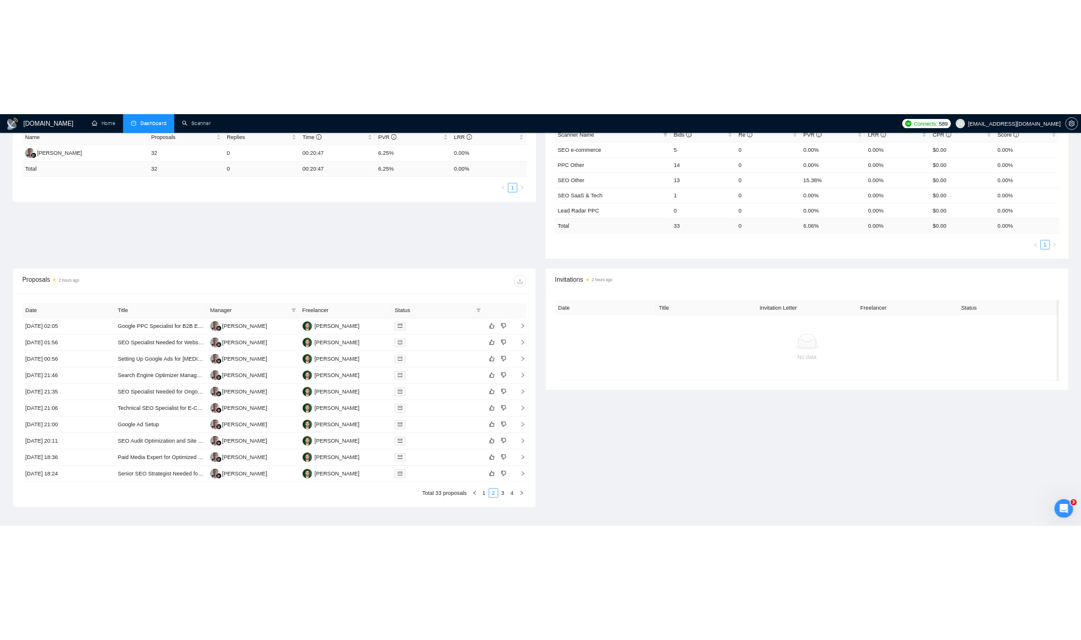
scroll to position [320, 0]
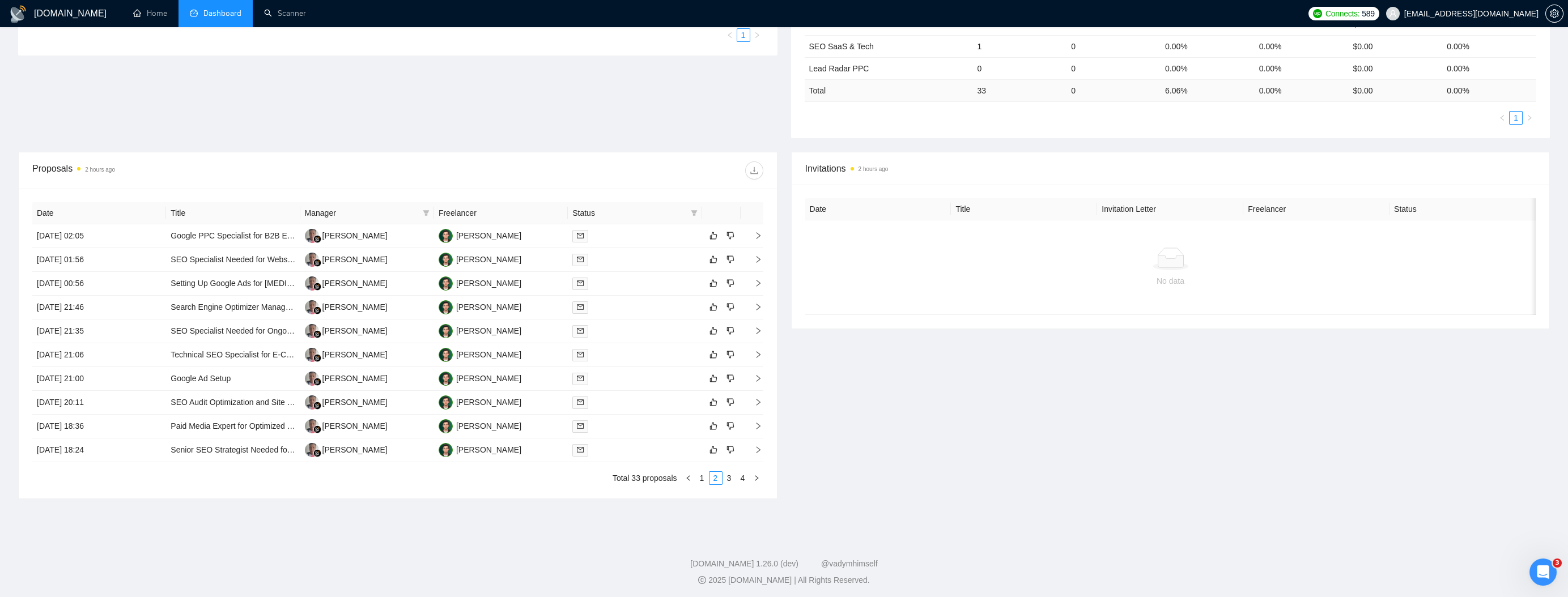
click at [402, 101] on div "Proposal Sending Stats 2 hours ago By manager By Freelancer Name Proposals Repl…" at bounding box center [784, 26] width 1546 height 251
